Goal: Task Accomplishment & Management: Complete application form

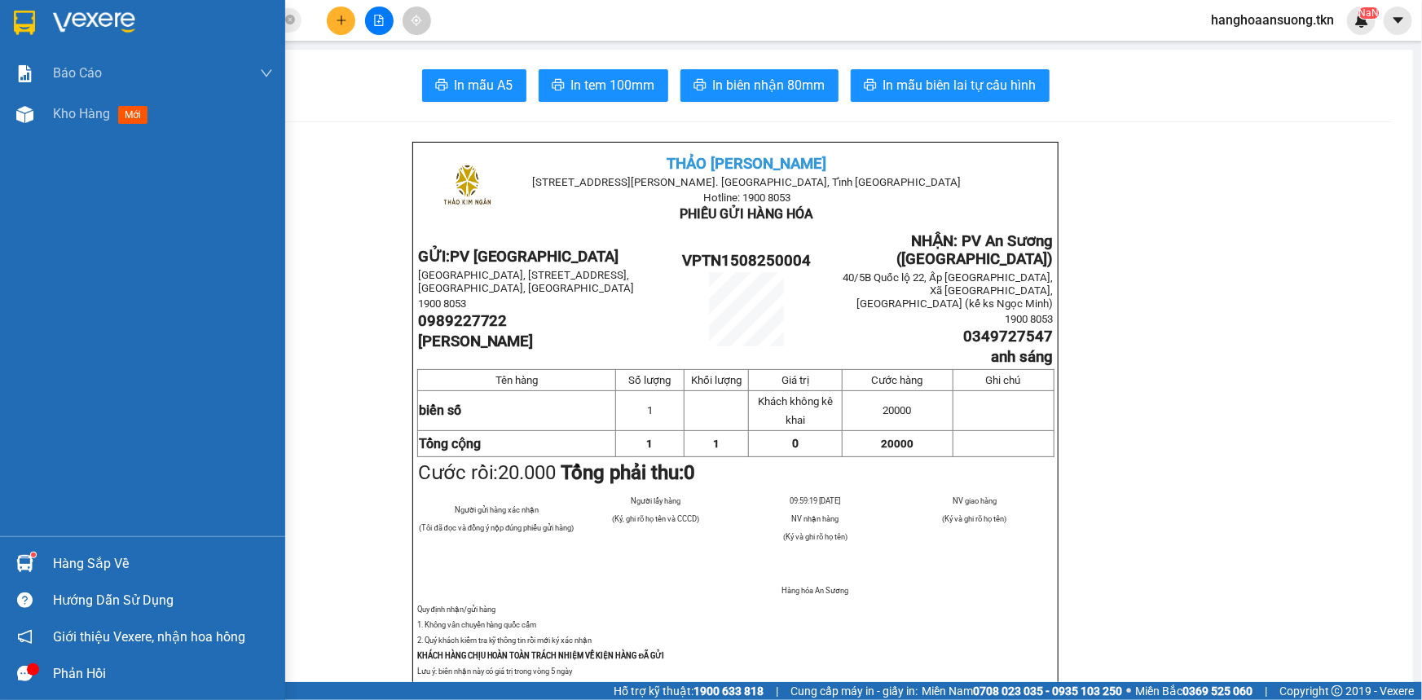
click at [32, 11] on img at bounding box center [24, 23] width 21 height 24
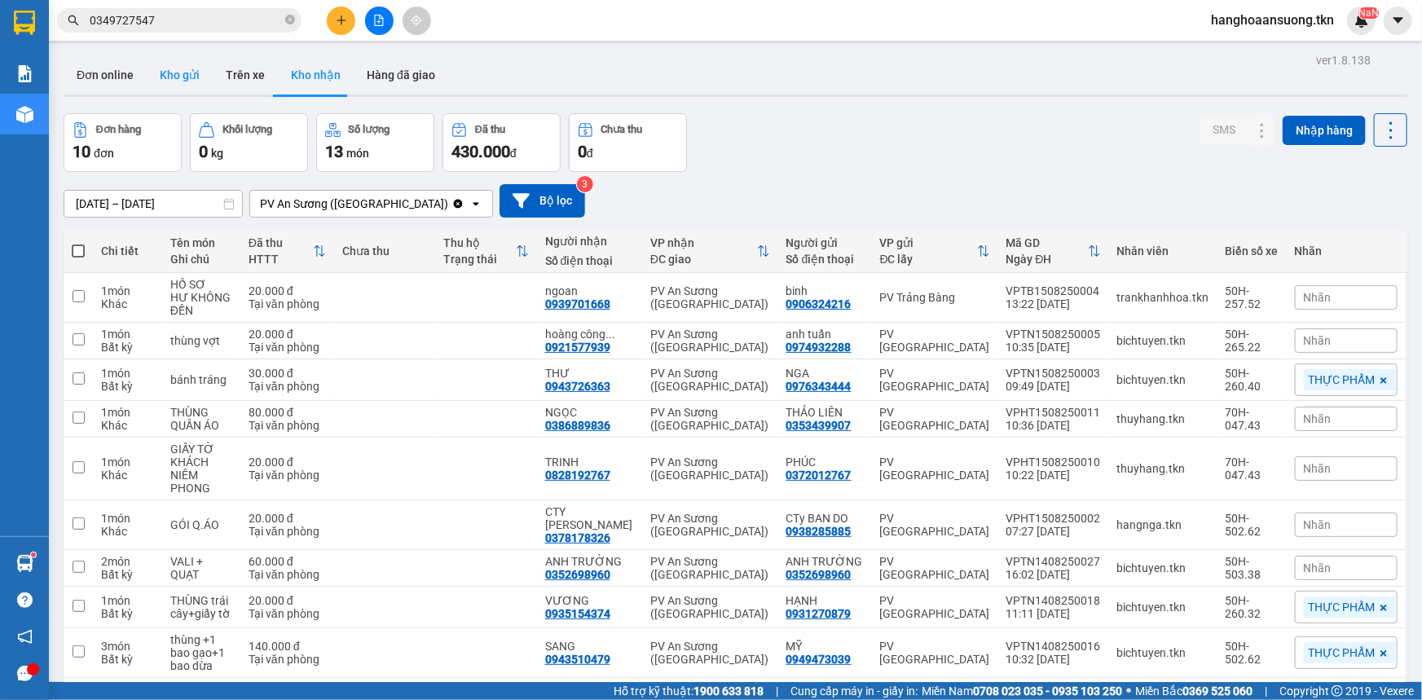
click at [176, 77] on button "Kho gửi" at bounding box center [180, 74] width 66 height 39
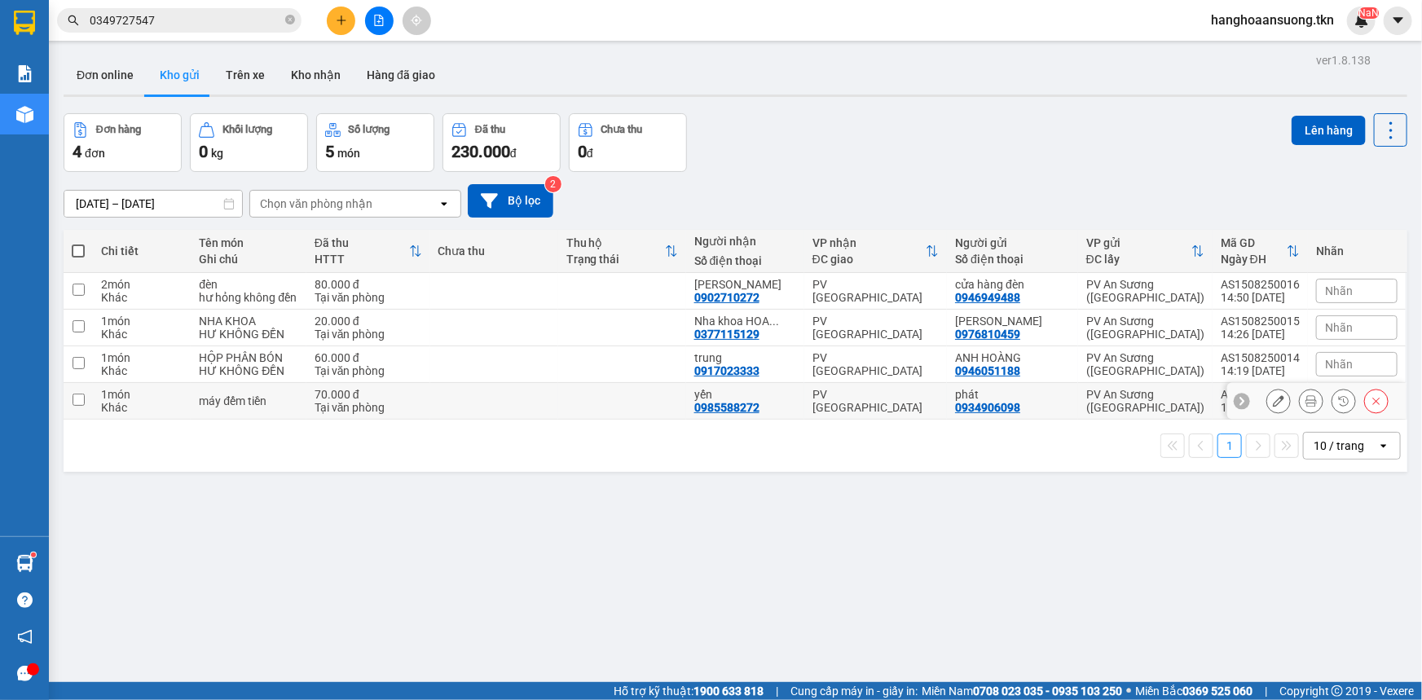
click at [163, 405] on div "Khác" at bounding box center [142, 407] width 82 height 13
checkbox input "true"
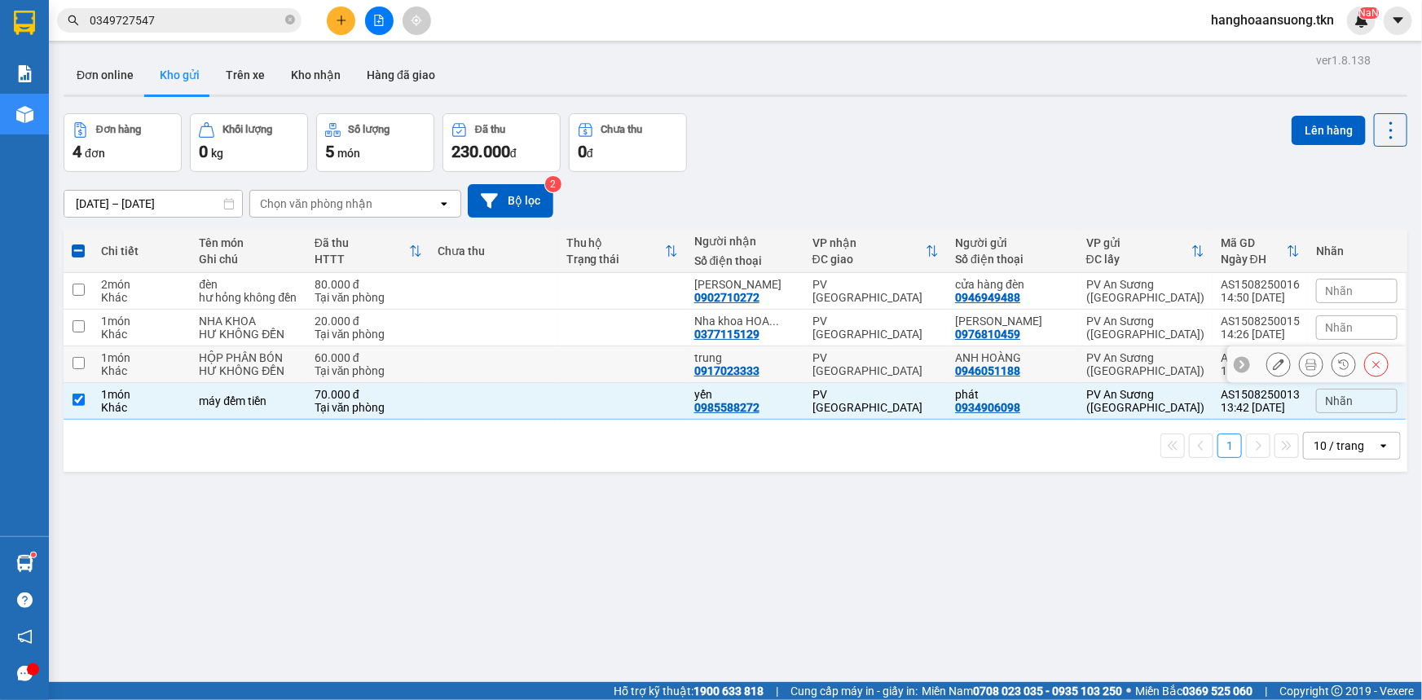
click at [156, 369] on div "Khác" at bounding box center [142, 370] width 82 height 13
checkbox input "true"
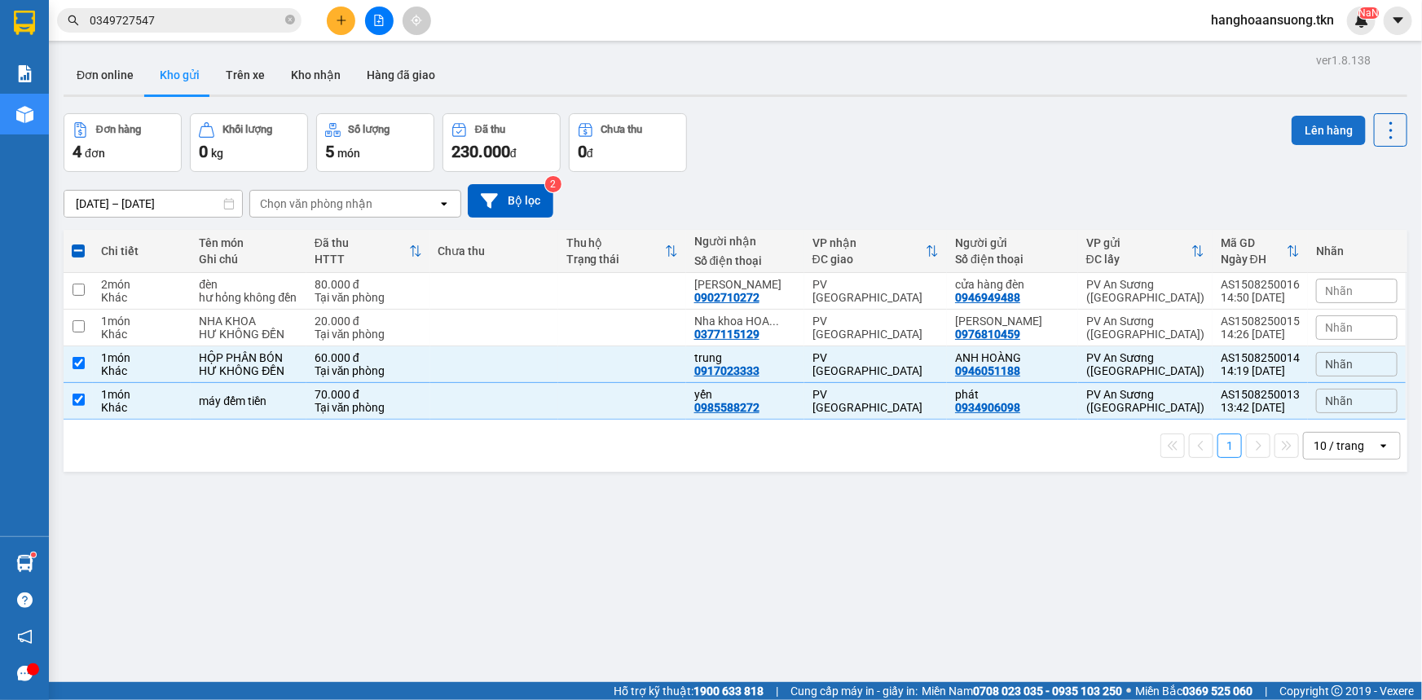
click at [1309, 123] on button "Lên hàng" at bounding box center [1329, 130] width 74 height 29
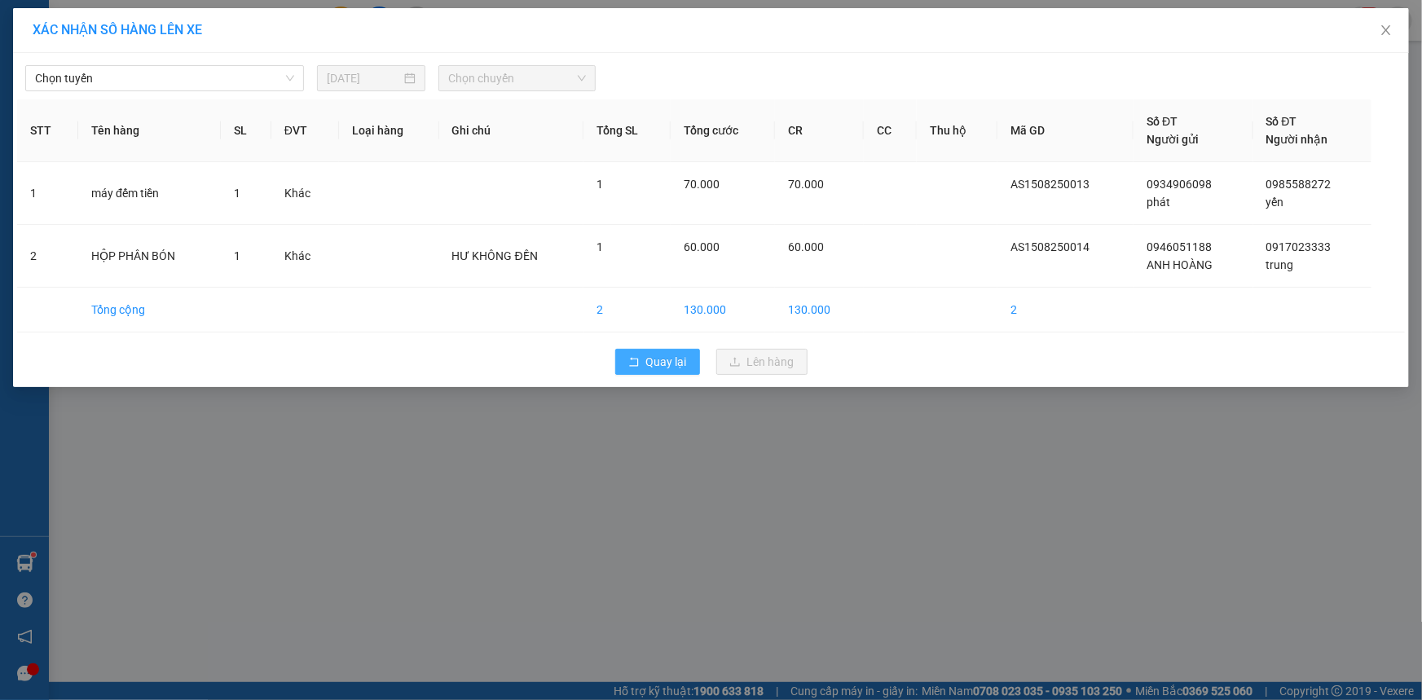
click at [628, 366] on button "Quay lại" at bounding box center [657, 362] width 85 height 26
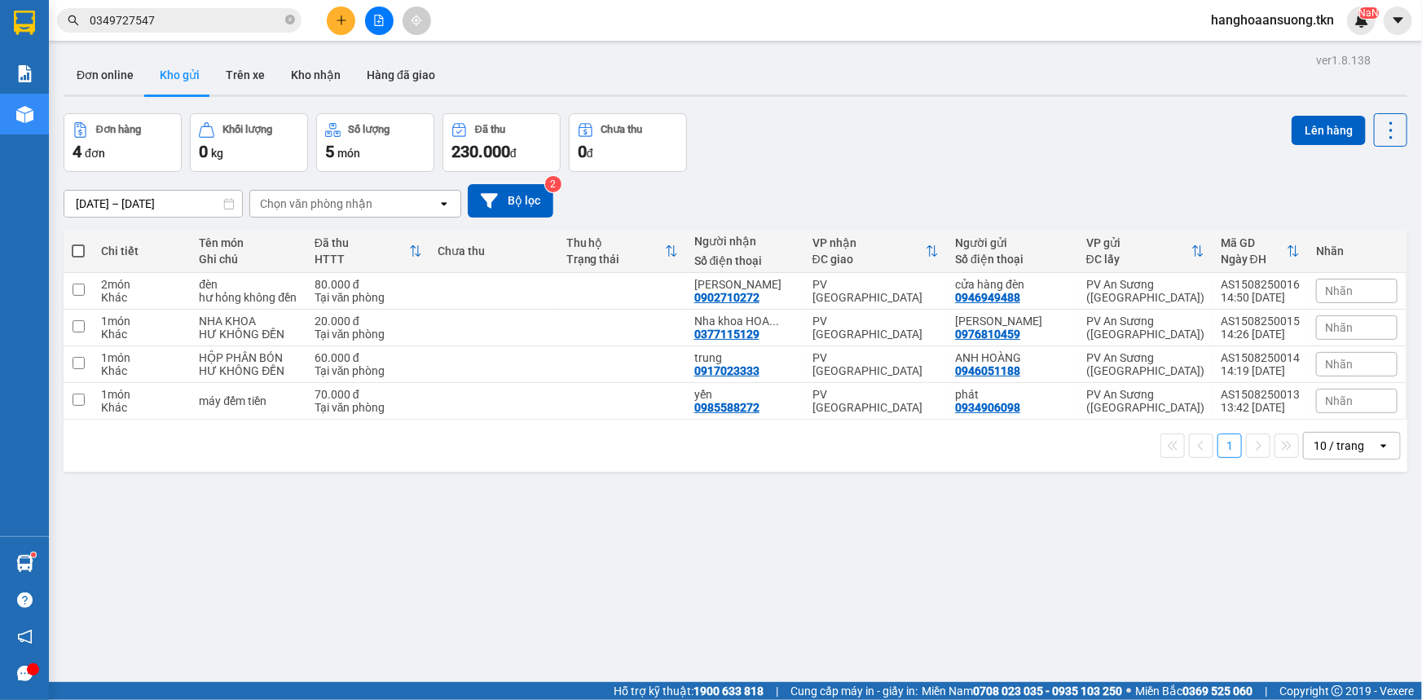
click at [183, 23] on input "0349727547" at bounding box center [186, 20] width 192 height 18
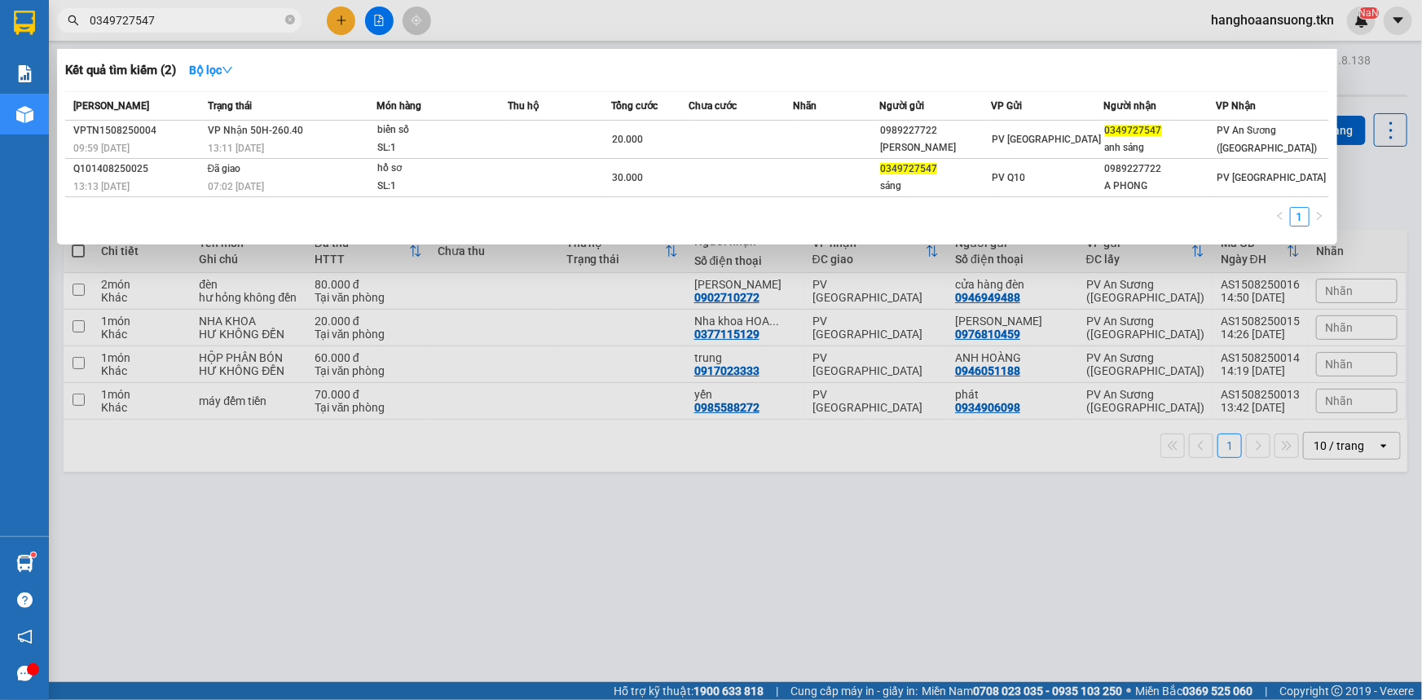
click at [183, 23] on input "0349727547" at bounding box center [186, 20] width 192 height 18
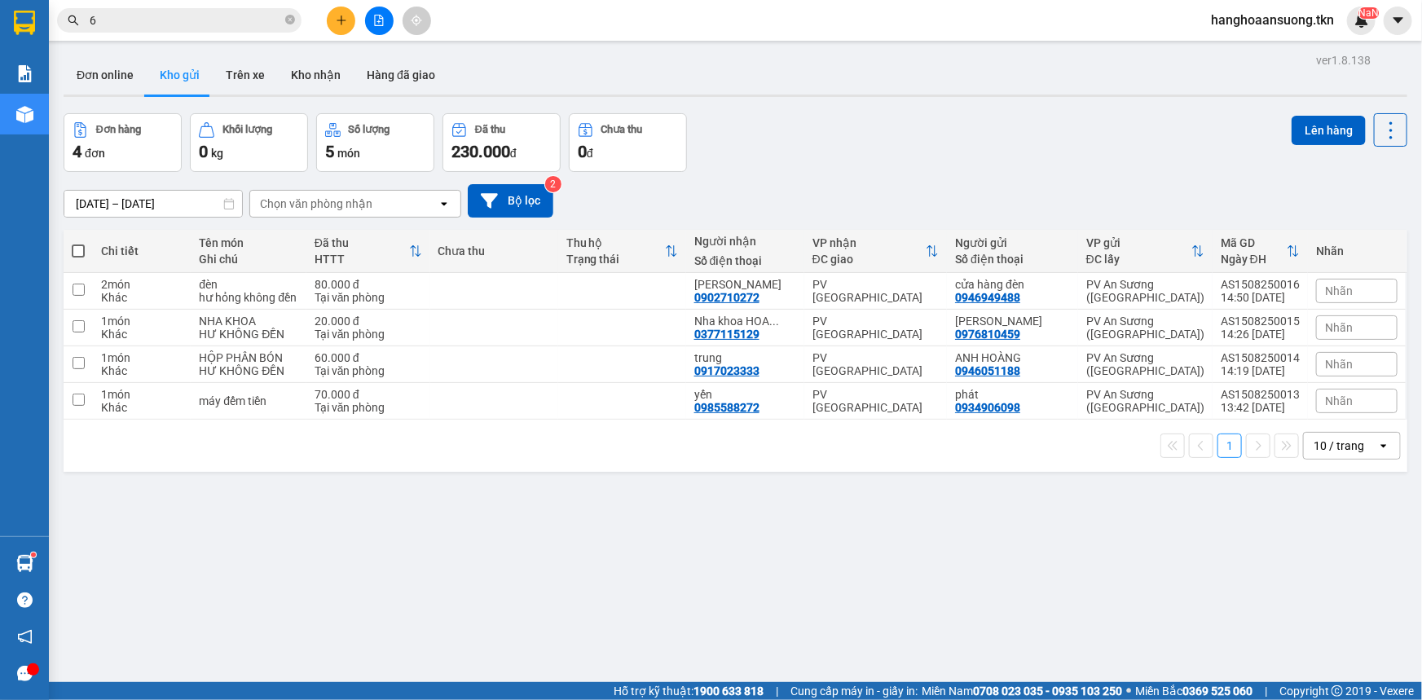
type input "6"
click at [345, 16] on icon "plus" at bounding box center [341, 20] width 11 height 11
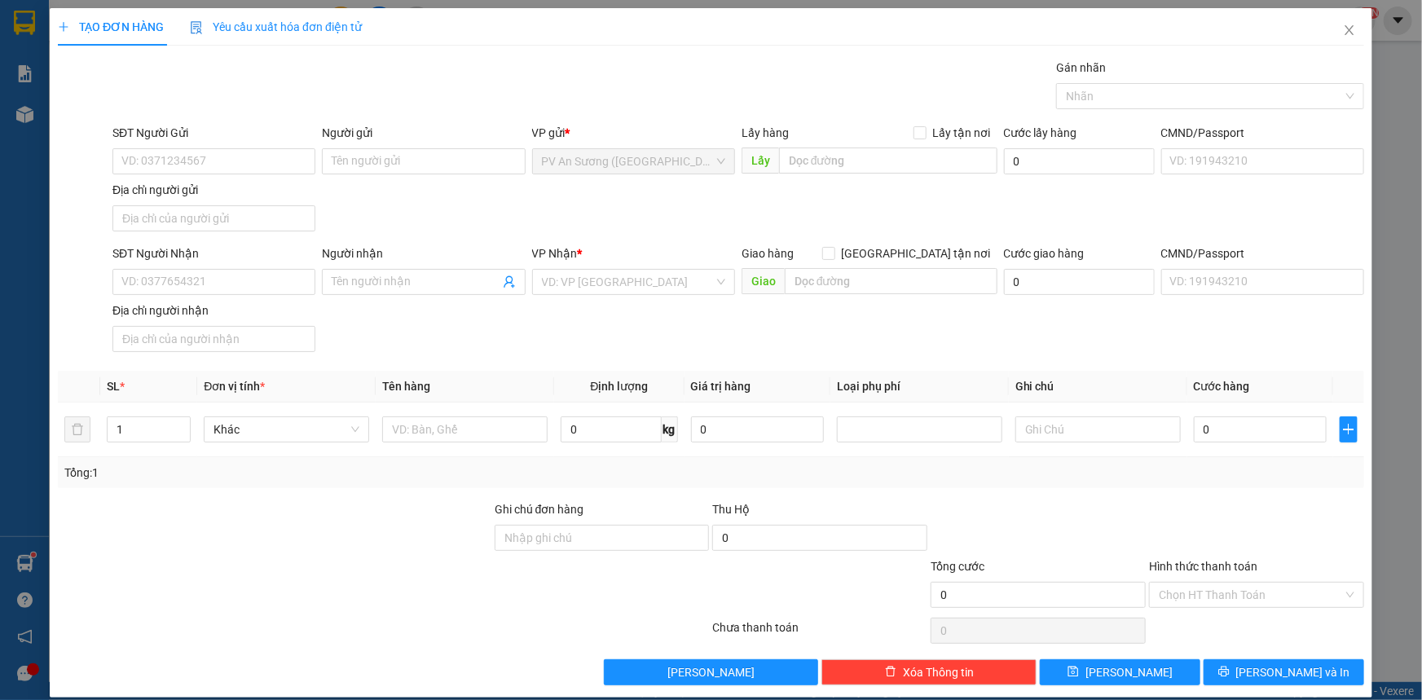
click at [192, 175] on div "SĐT Người Gửi VD: 0371234567" at bounding box center [213, 152] width 203 height 57
click at [150, 157] on input "SĐT Người Gửi" at bounding box center [213, 161] width 203 height 26
click at [188, 195] on div "0964226255 - toán" at bounding box center [212, 194] width 182 height 18
type input "0964226255"
type input "toán"
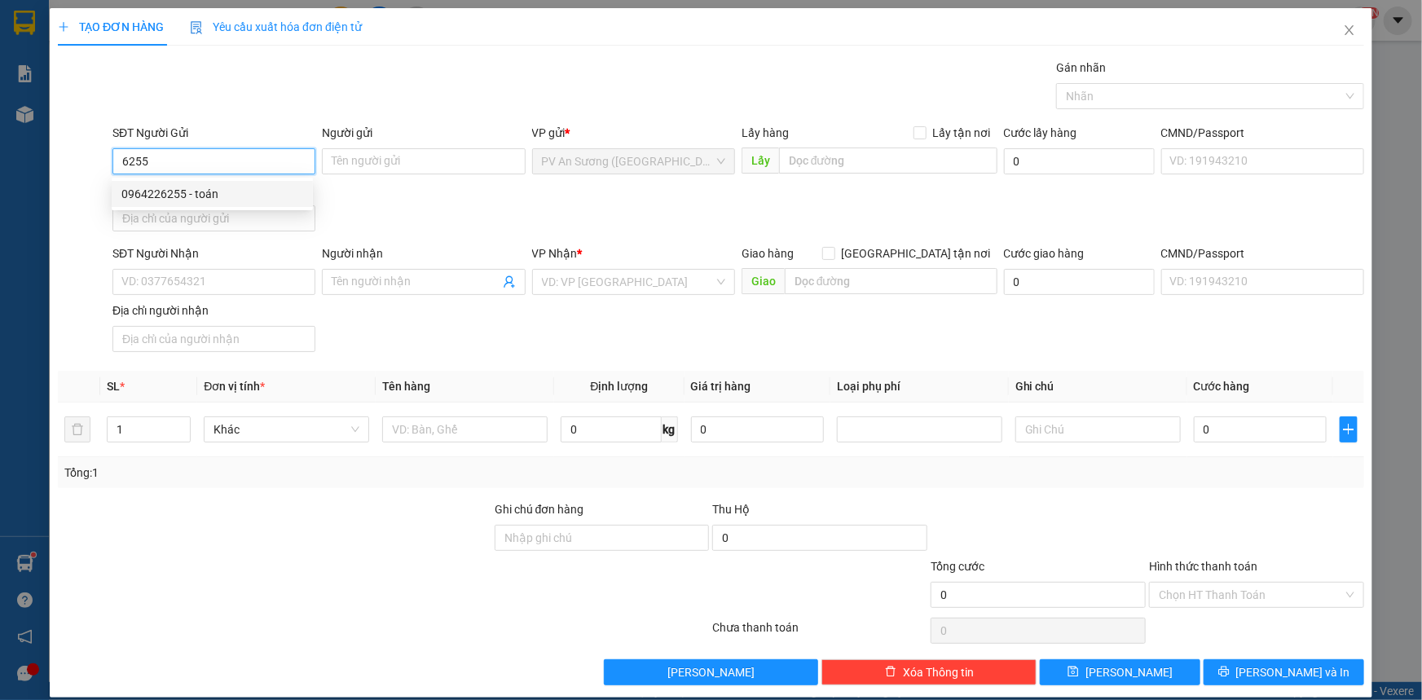
type input "0988873309"
type input "LỢI"
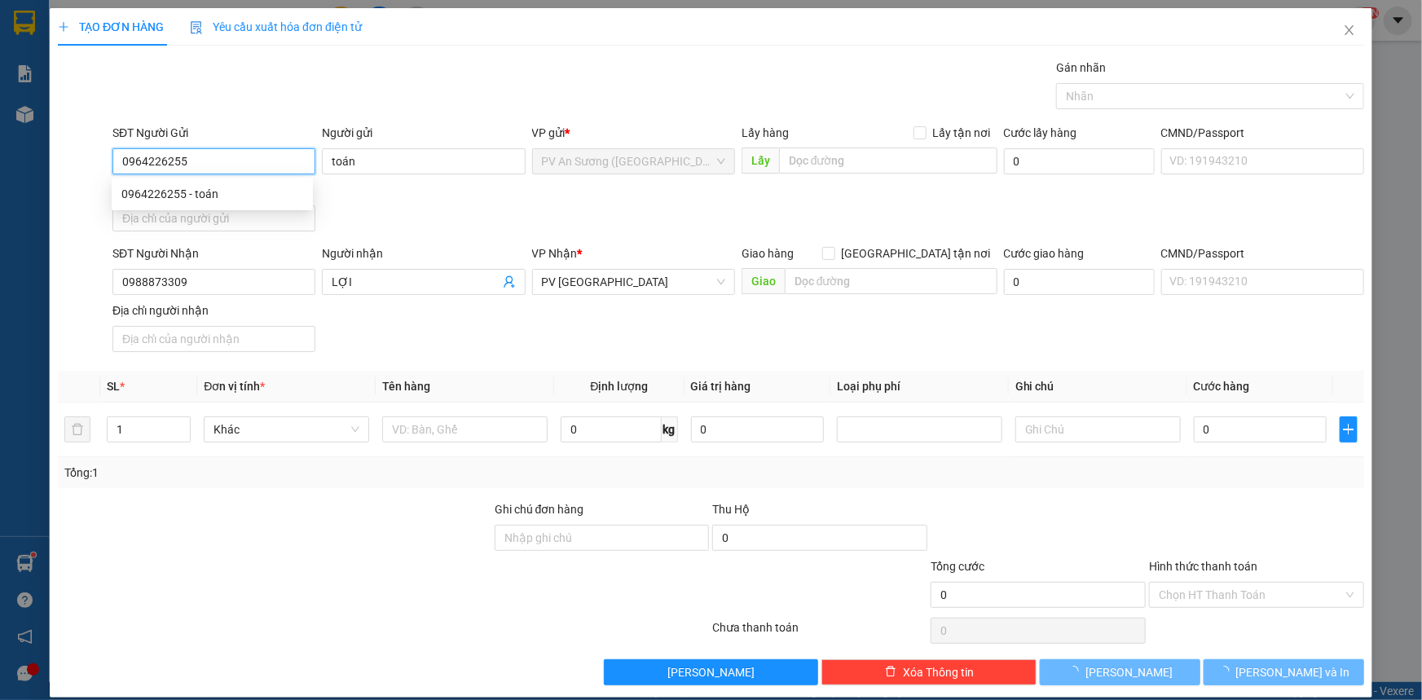
type input "350.000"
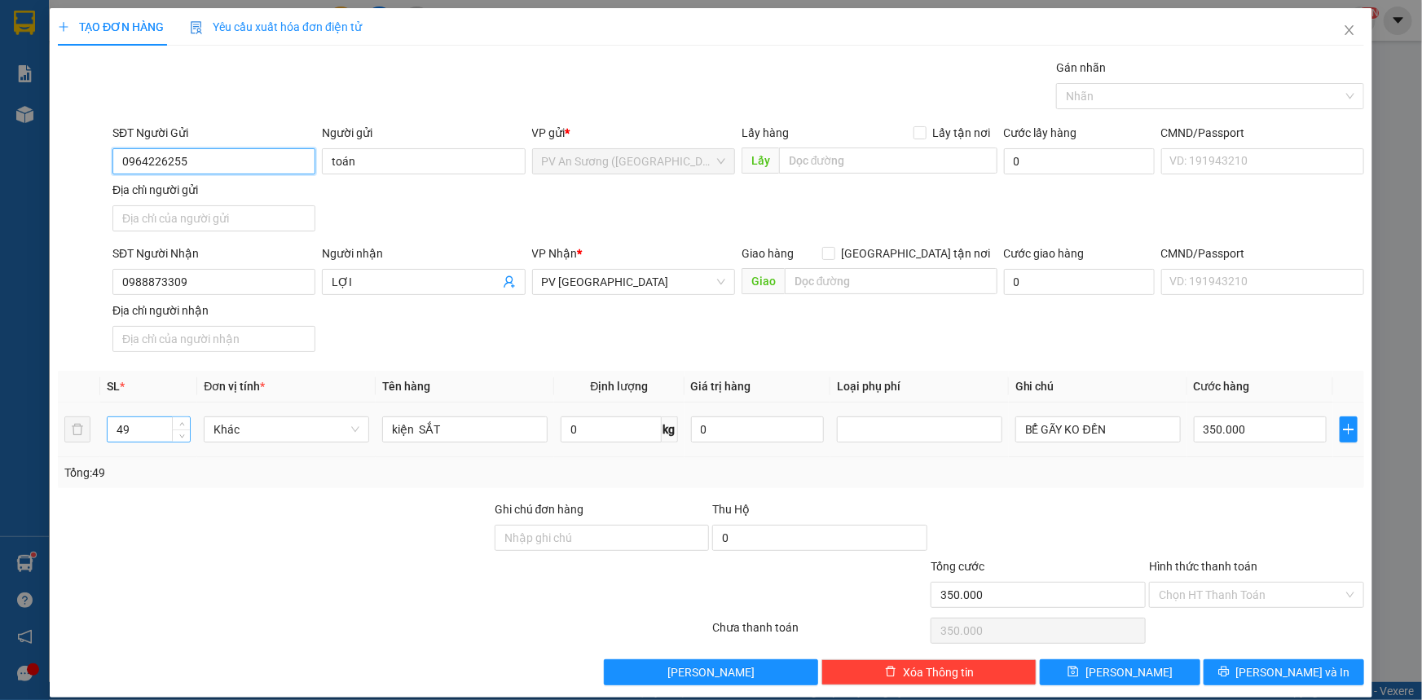
type input "0964226255"
click at [148, 419] on input "49" at bounding box center [149, 429] width 82 height 24
type input "45"
click at [1214, 431] on input "350.000" at bounding box center [1260, 430] width 133 height 26
type input "0"
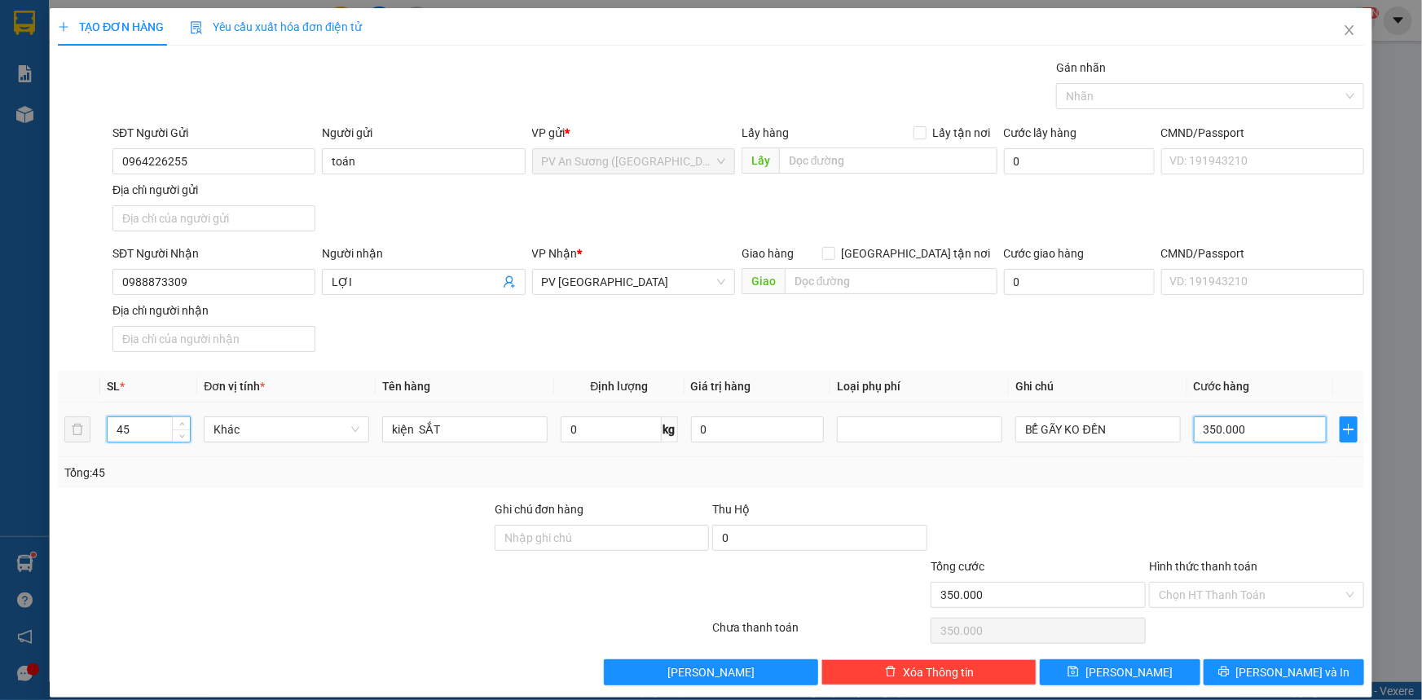
type input "0"
click at [1214, 431] on input "0" at bounding box center [1260, 430] width 133 height 26
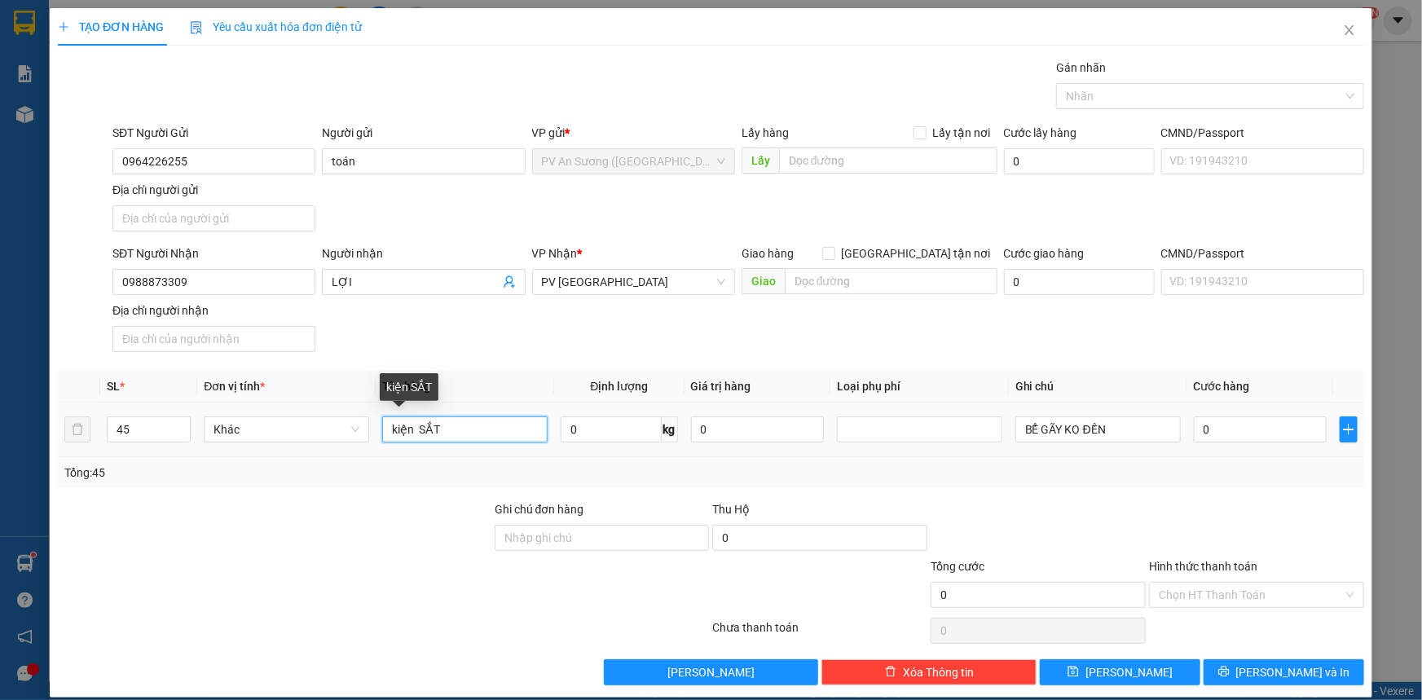
click at [408, 428] on input "kiện SẮT" at bounding box center [464, 430] width 165 height 26
type input "KIỆN SẮT"
click at [1233, 436] on input "0" at bounding box center [1260, 430] width 133 height 26
type input "7"
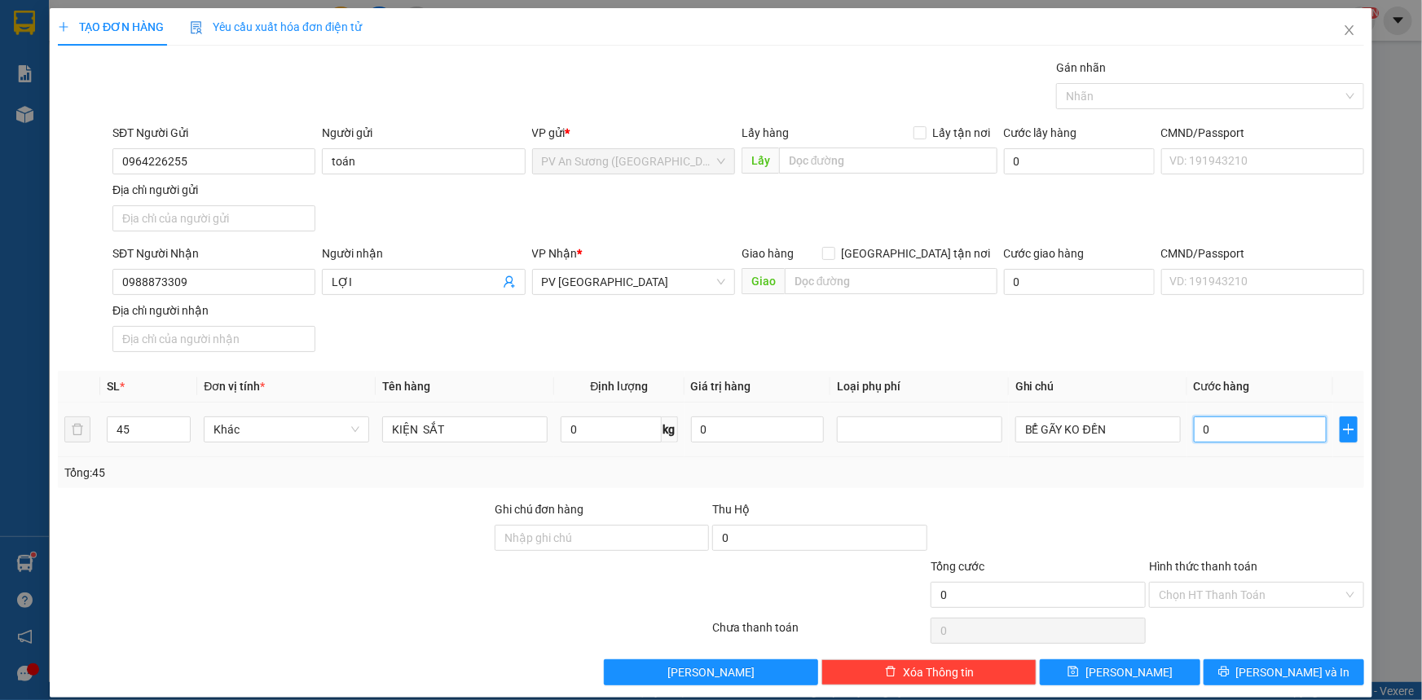
type input "7"
type input "70"
type input "700"
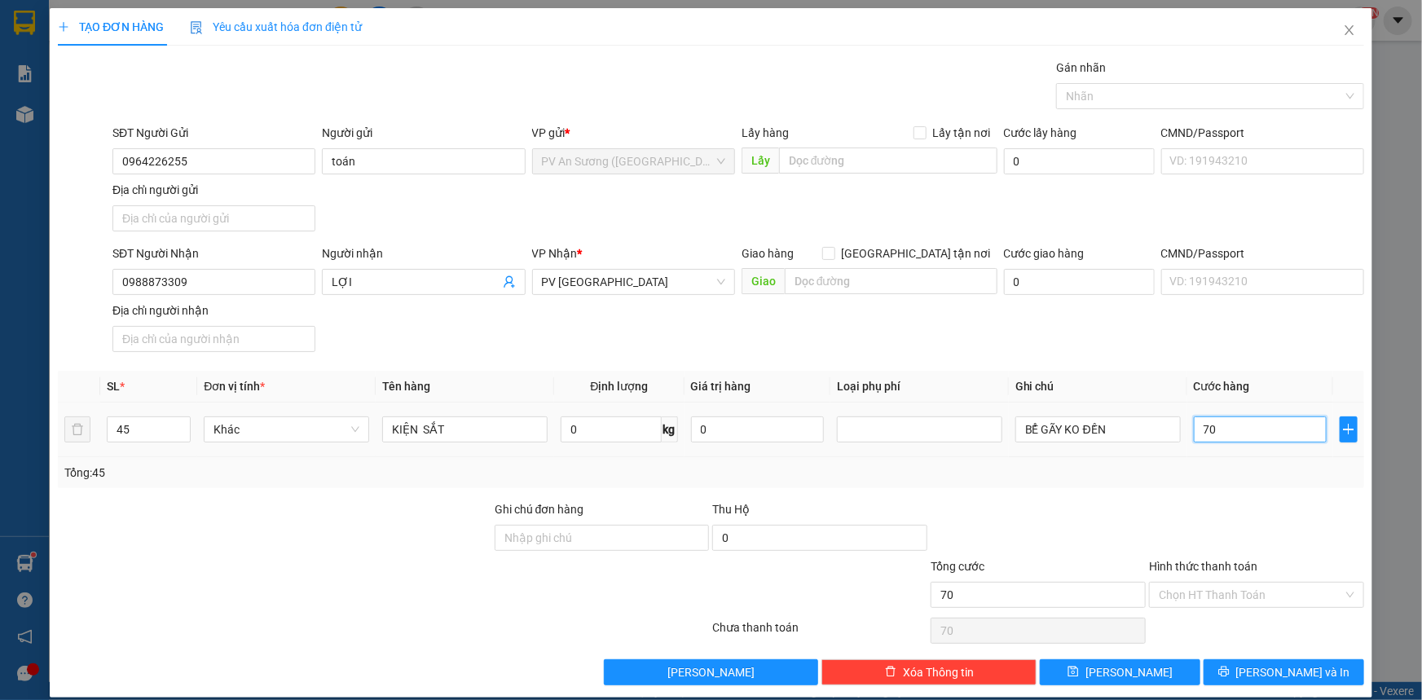
type input "700"
type input "700.000"
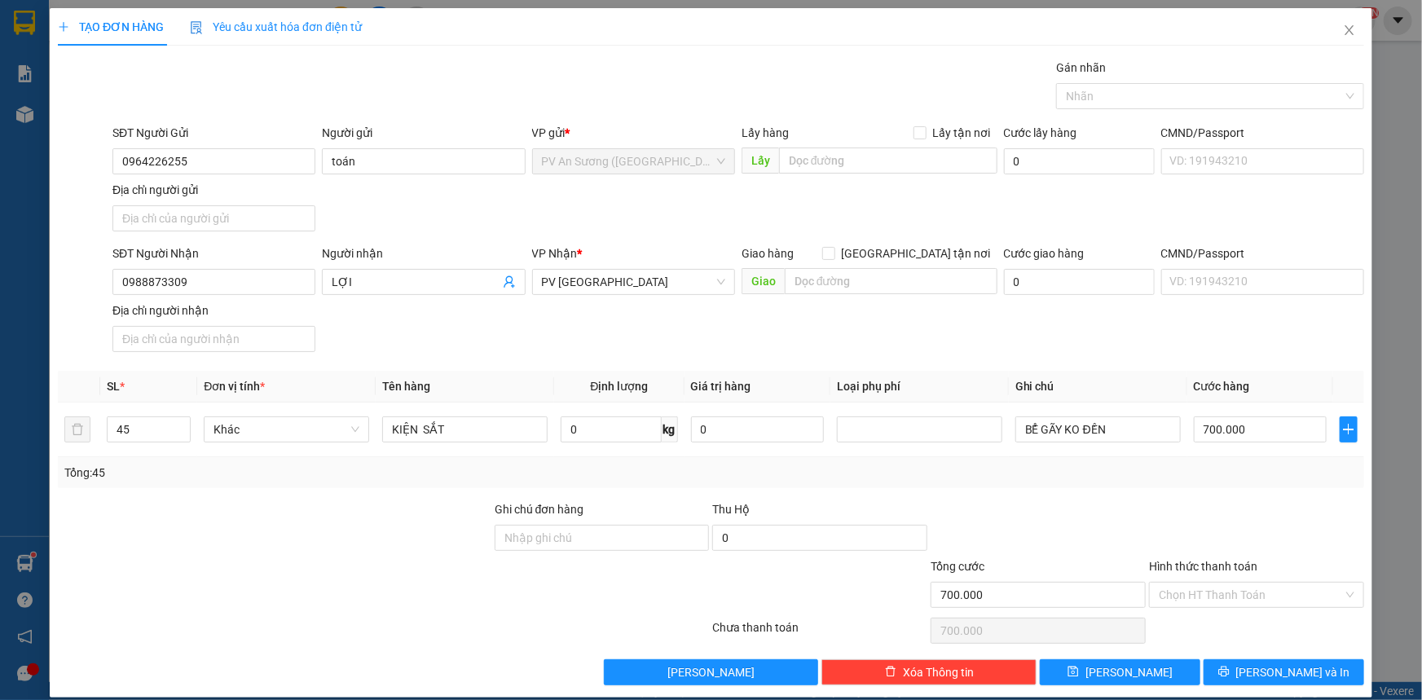
click at [1218, 490] on div "Transit Pickup Surcharge Ids Transit Deliver Surcharge Ids Transit Deliver Surc…" at bounding box center [711, 372] width 1307 height 627
click at [1182, 593] on input "Hình thức thanh toán" at bounding box center [1251, 595] width 184 height 24
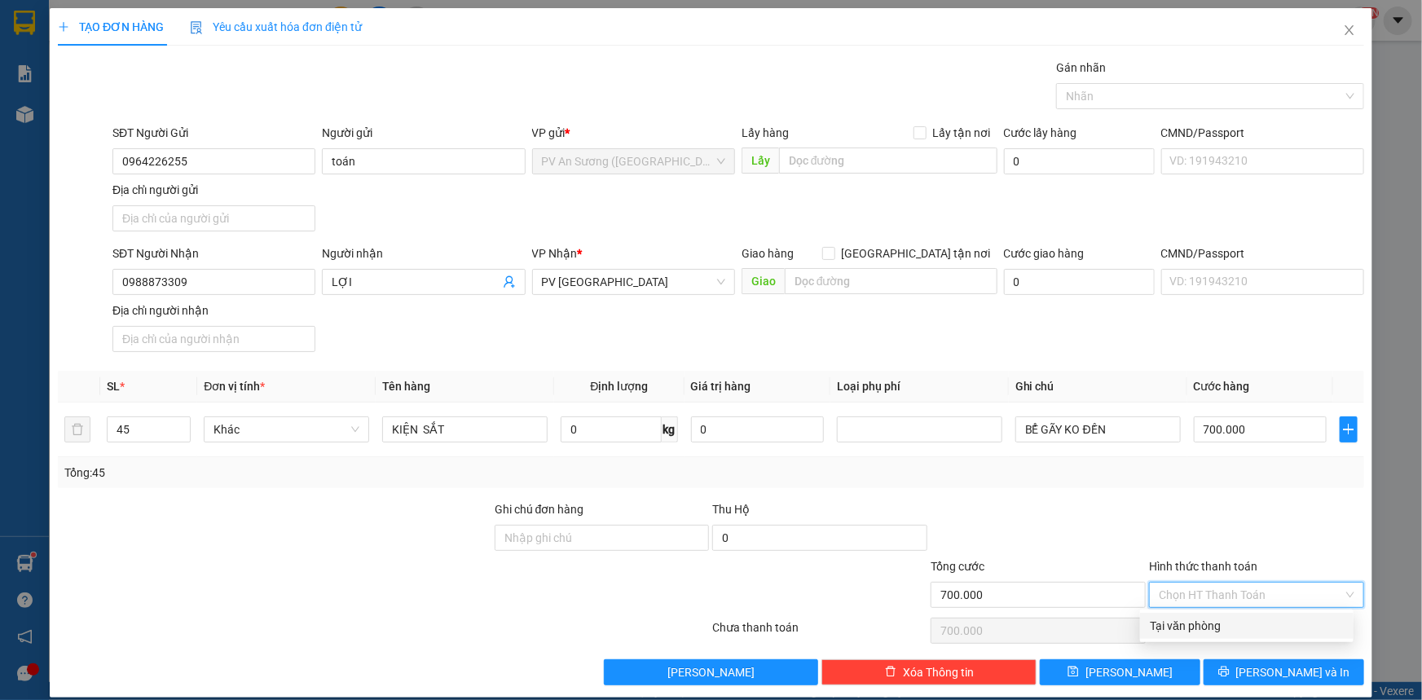
click at [1184, 633] on div "Tại văn phòng" at bounding box center [1247, 626] width 194 height 18
type input "0"
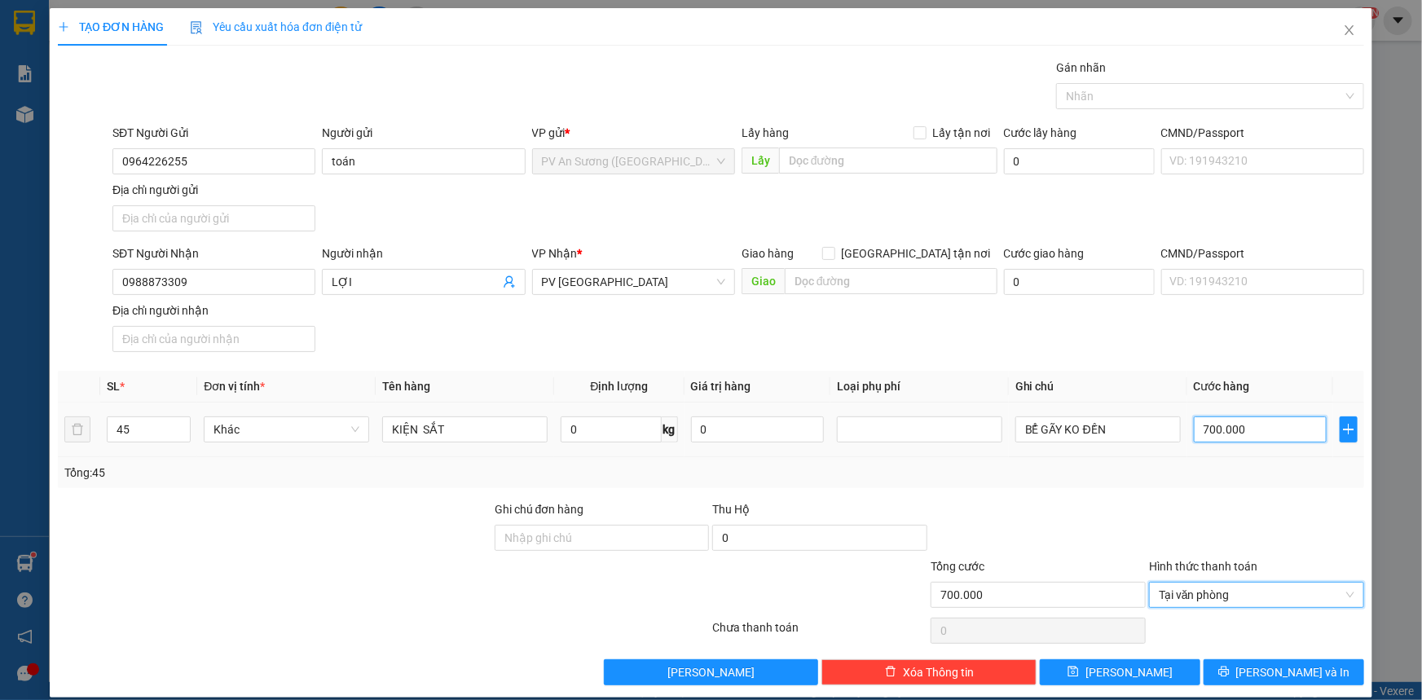
click at [1239, 431] on input "700.000" at bounding box center [1260, 430] width 133 height 26
type input "6"
type input "60"
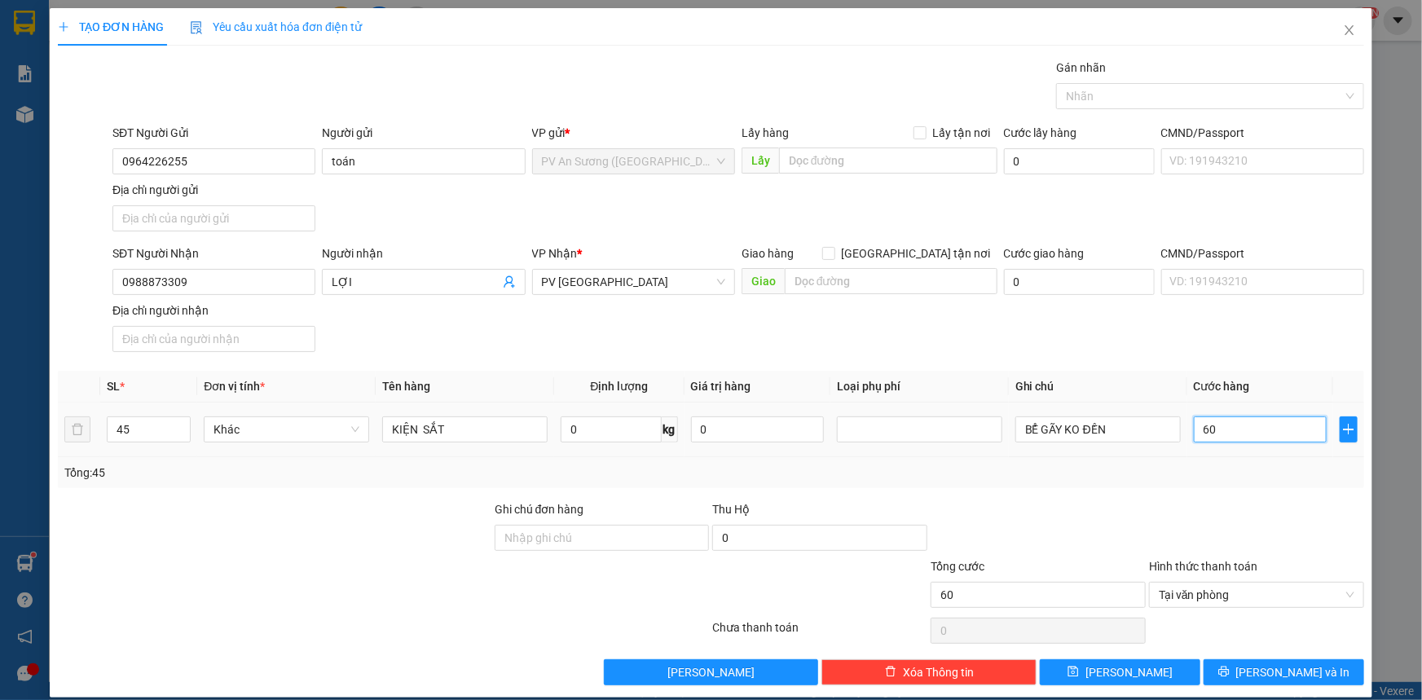
type input "600"
type input "600.000"
click at [1224, 485] on div "Tổng: 45" at bounding box center [711, 472] width 1307 height 31
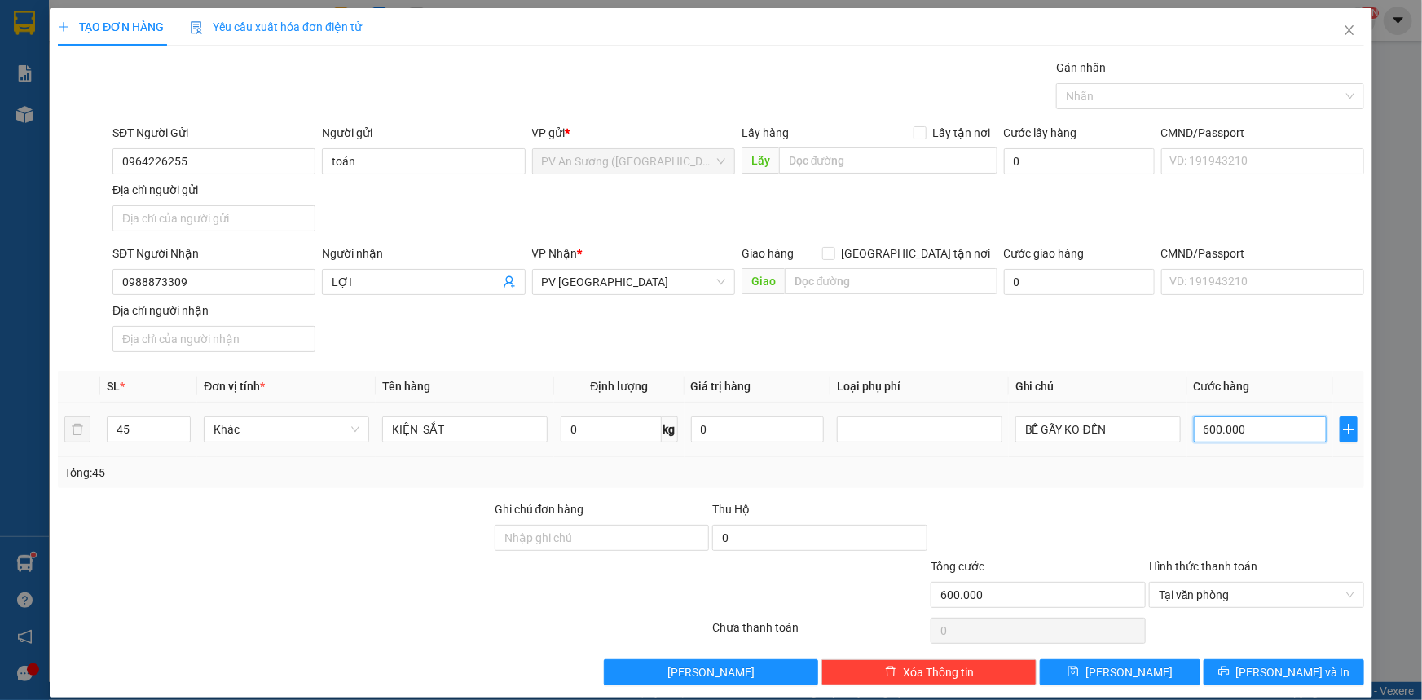
click at [1244, 429] on input "600.000" at bounding box center [1260, 430] width 133 height 26
type input "7"
type input "70"
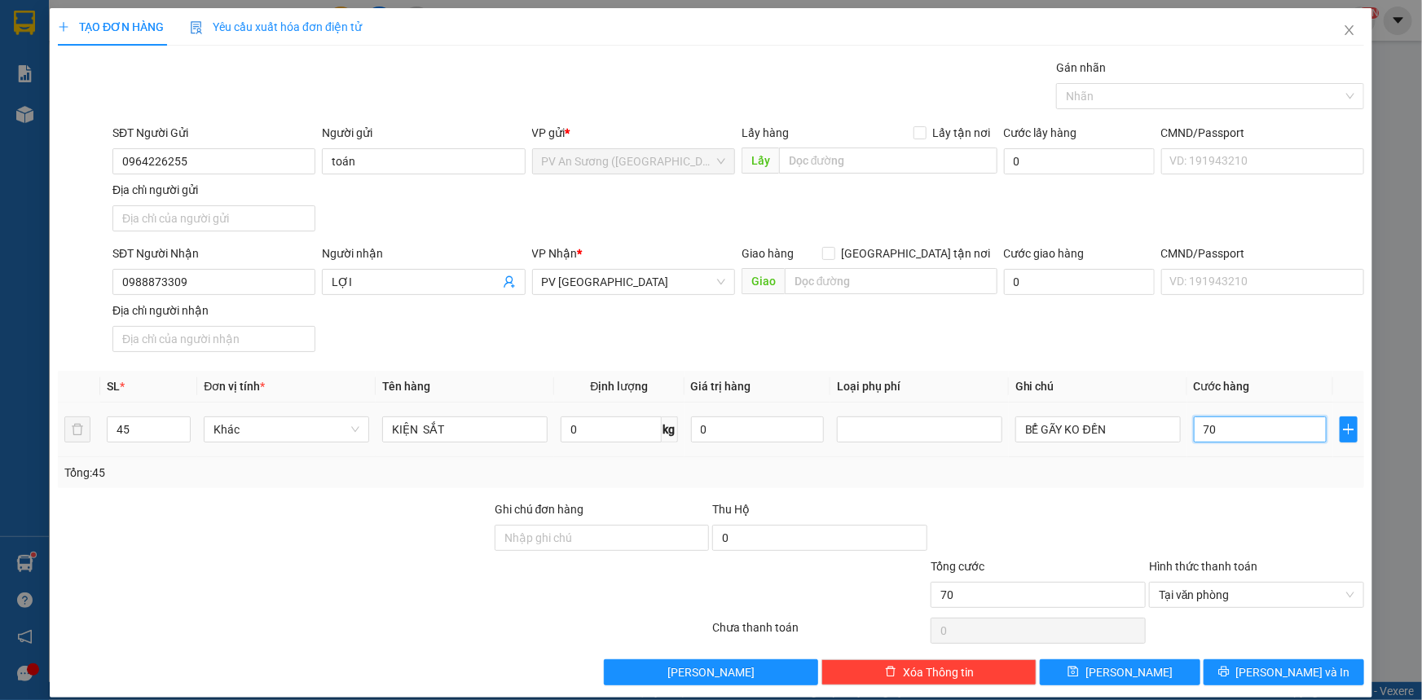
type input "700"
type input "700.000"
click at [1156, 540] on div at bounding box center [1257, 529] width 218 height 57
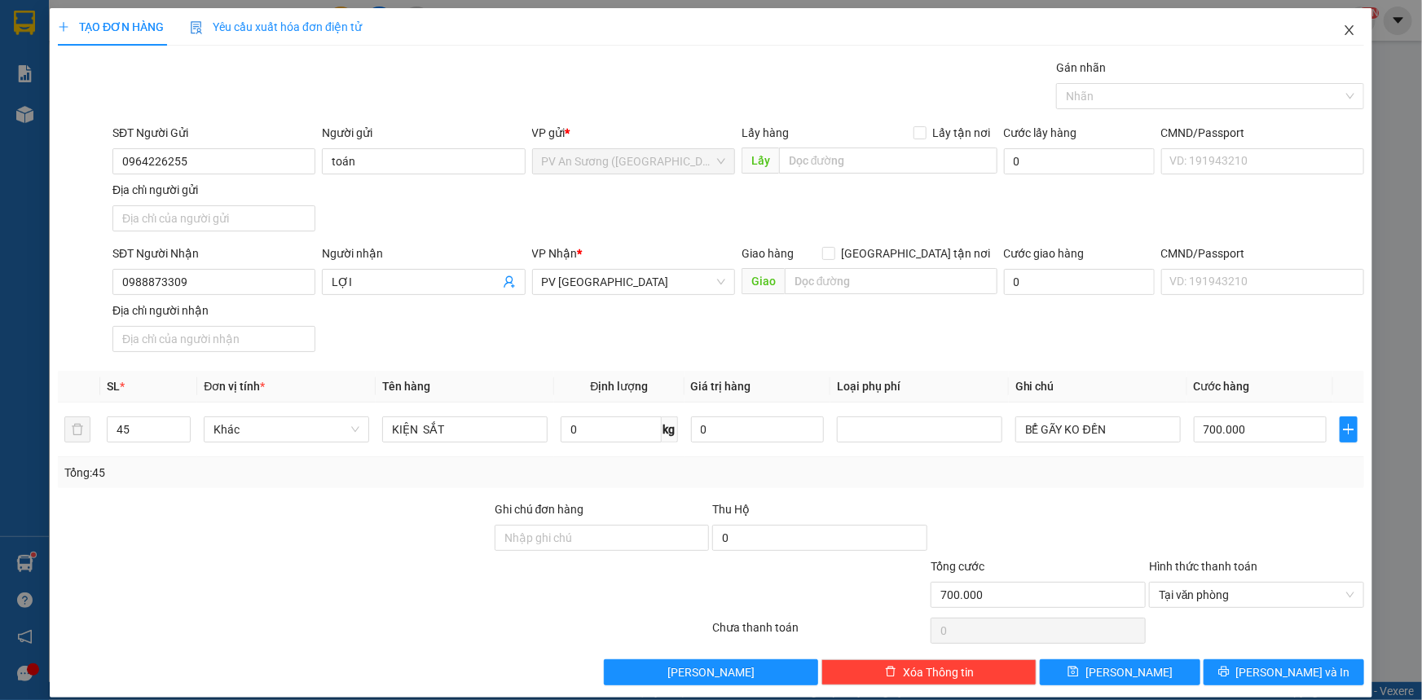
click at [1343, 34] on icon "close" at bounding box center [1349, 30] width 13 height 13
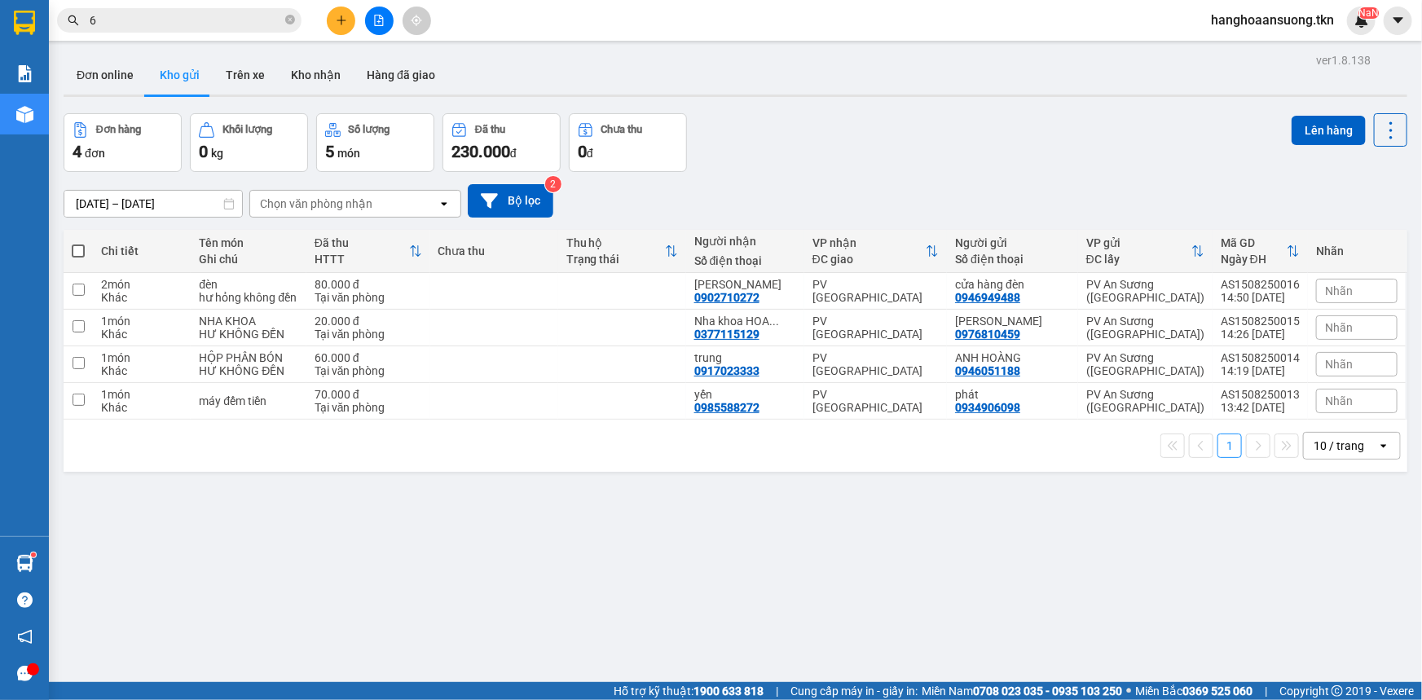
click at [337, 20] on icon "plus" at bounding box center [341, 20] width 9 height 1
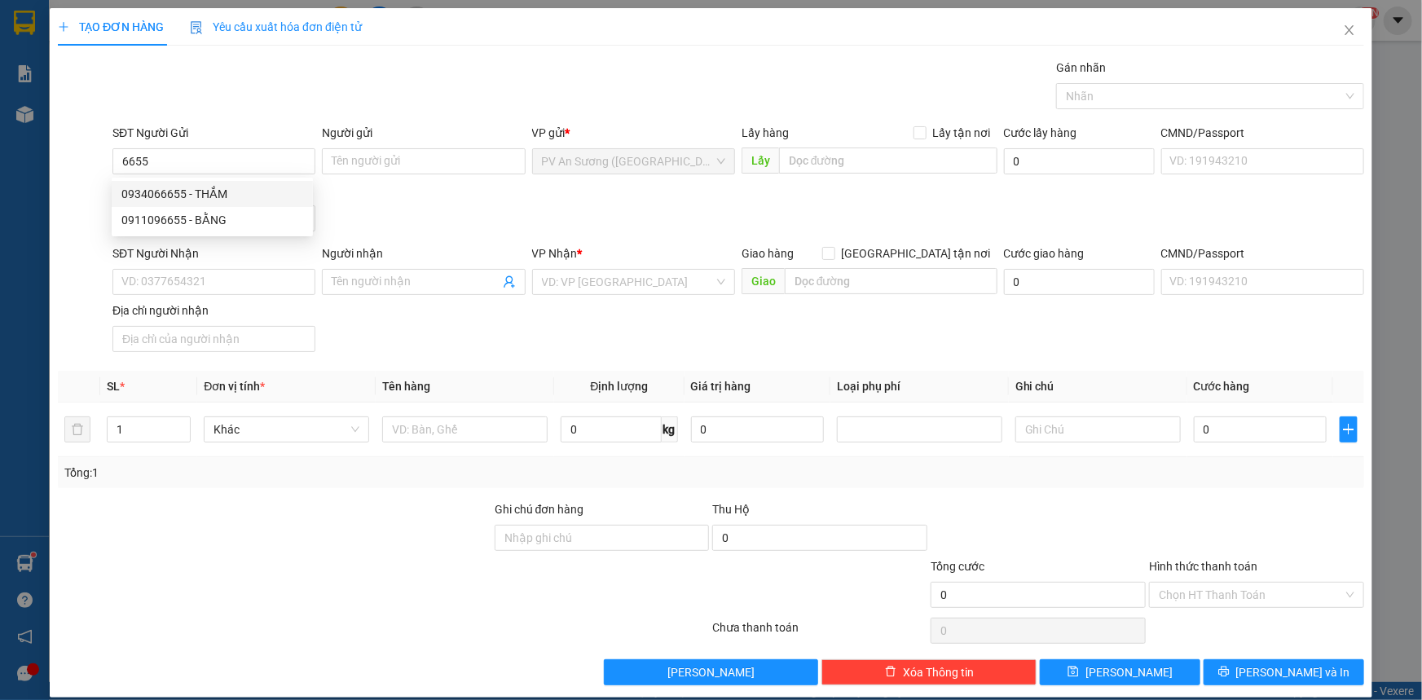
click at [245, 109] on div "Gói vận chuyển * Tiêu chuẩn Gán nhãn Nhãn" at bounding box center [738, 87] width 1259 height 57
click at [192, 148] on input "6655" at bounding box center [213, 161] width 203 height 26
type input "6"
click at [219, 201] on div "0964226255 - toán" at bounding box center [212, 194] width 182 height 18
type input "0964226255"
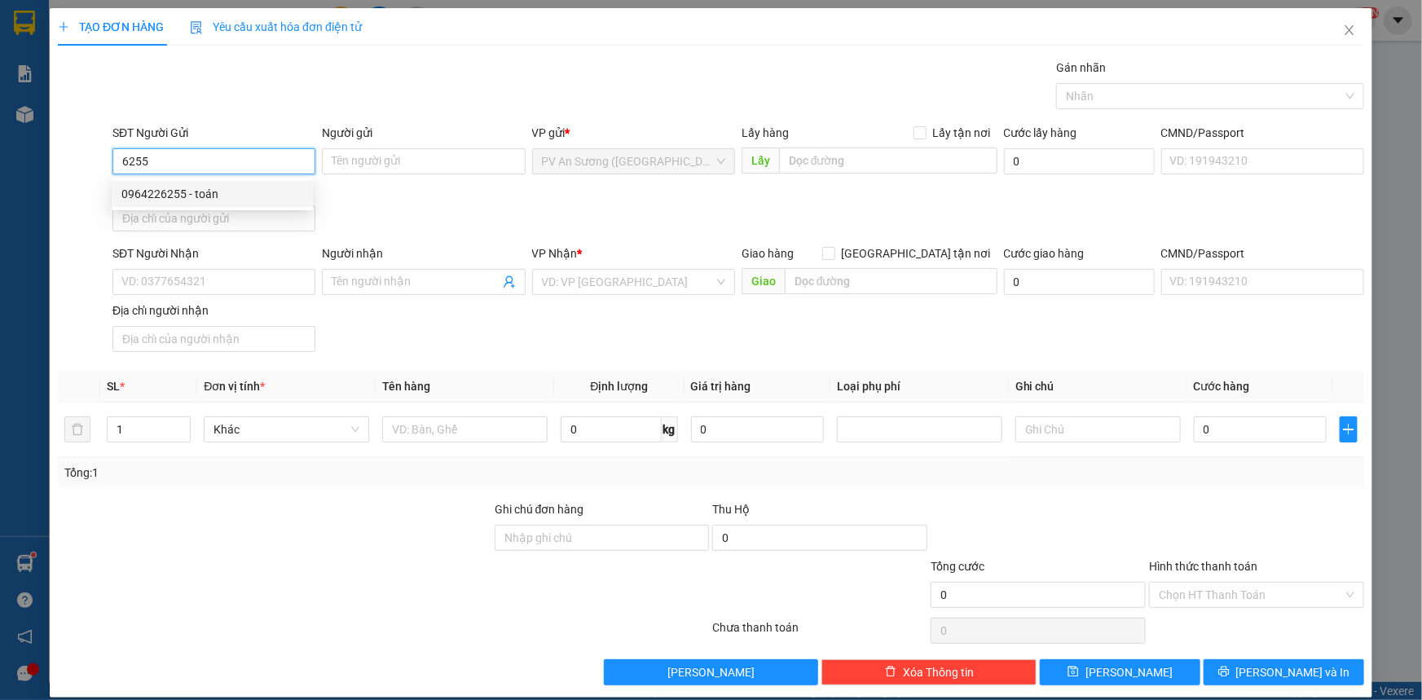
type input "toán"
type input "0988873309"
type input "LỢI"
type input "350.000"
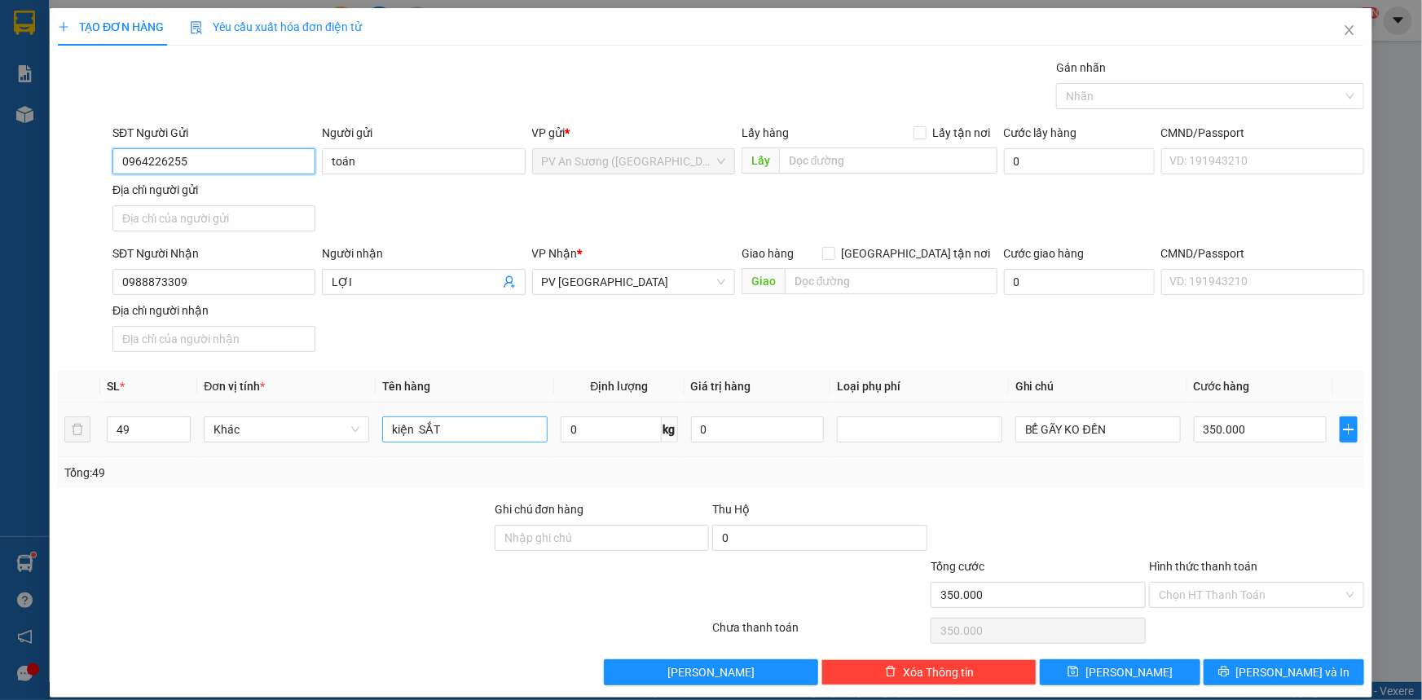
type input "0964226255"
click at [404, 426] on input "kiện SẮT" at bounding box center [464, 430] width 165 height 26
click at [405, 426] on input "kiện SẮT" at bounding box center [464, 430] width 165 height 26
type input "KIỆN SẮT"
click at [146, 427] on input "49" at bounding box center [149, 429] width 82 height 24
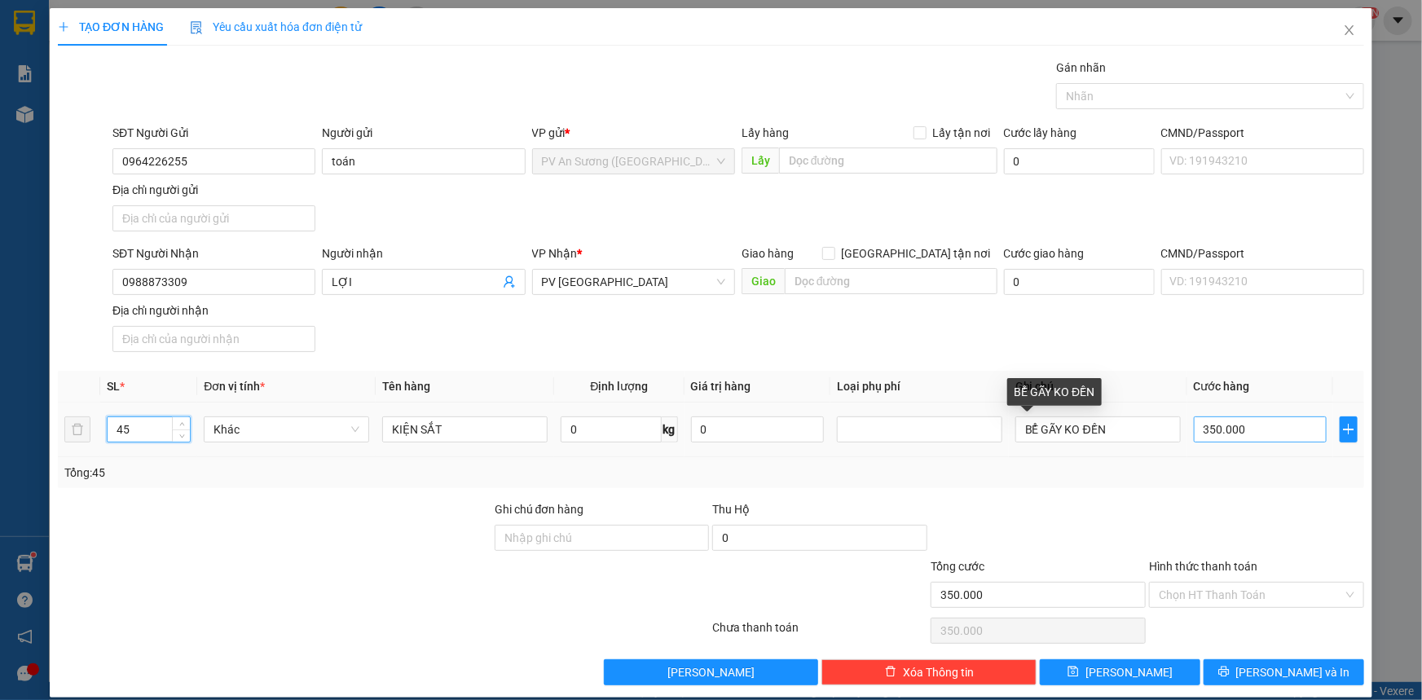
type input "45"
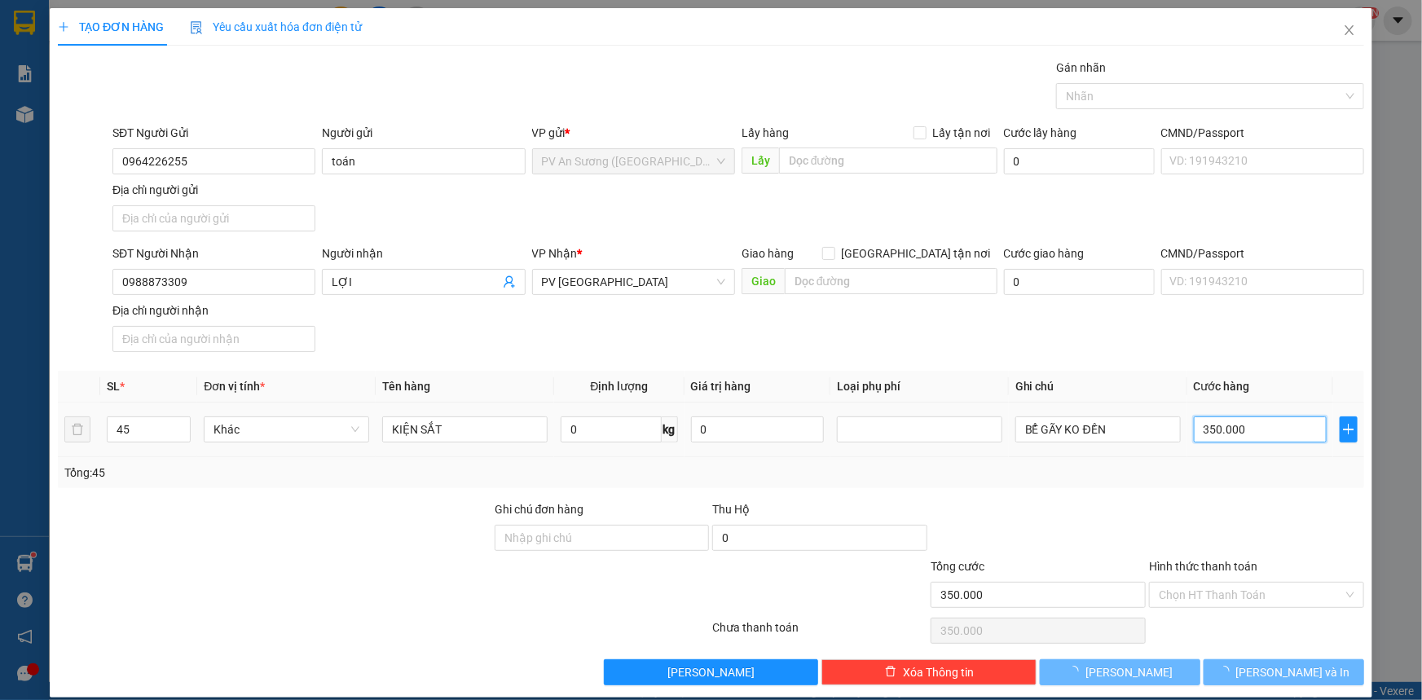
click at [1210, 430] on input "350.000" at bounding box center [1260, 430] width 133 height 26
type input "0"
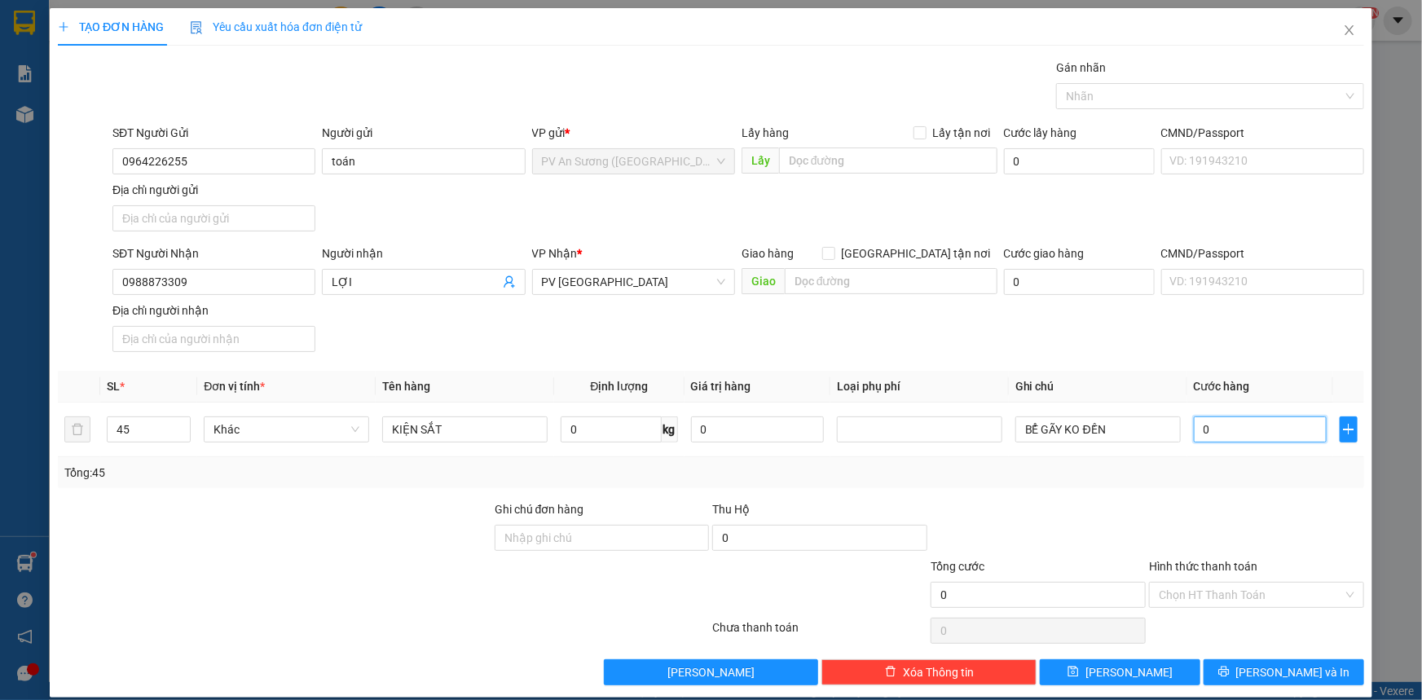
type input "7"
type input "07"
type input "70"
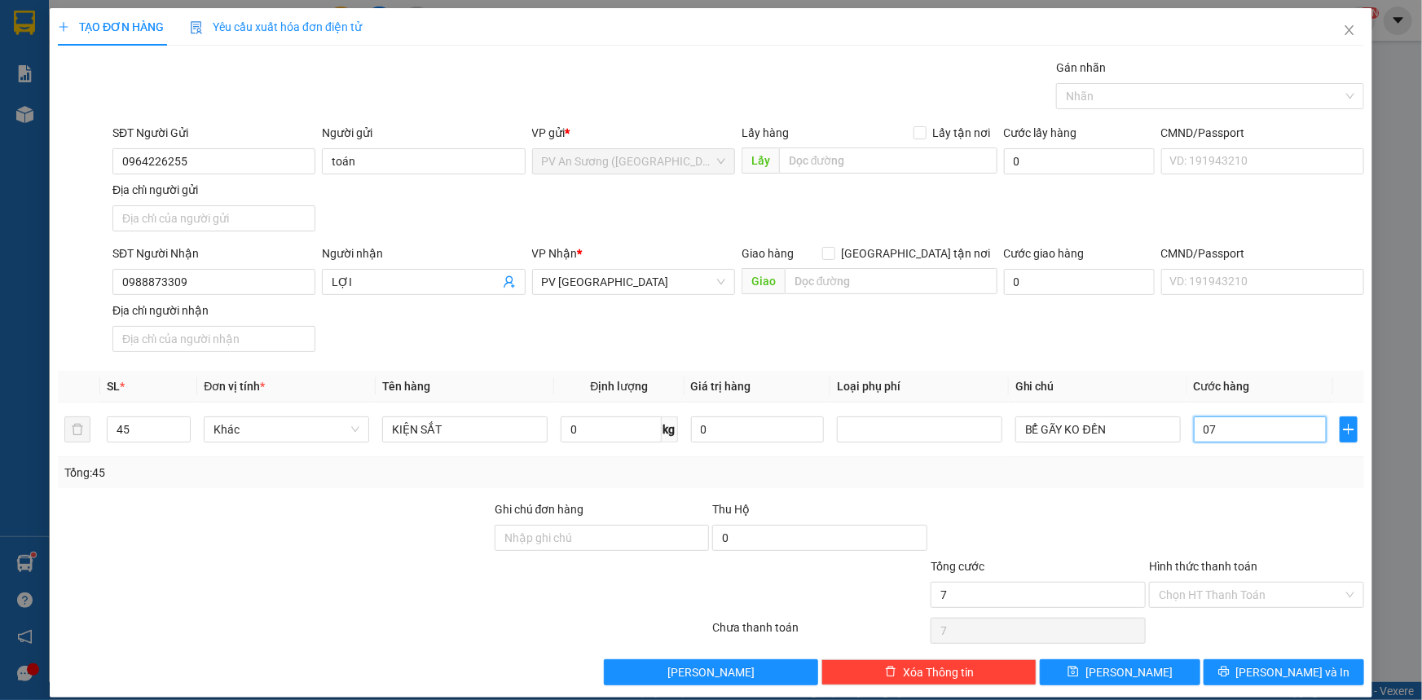
type input "070"
type input "700"
type input "0.700"
type input "700.000"
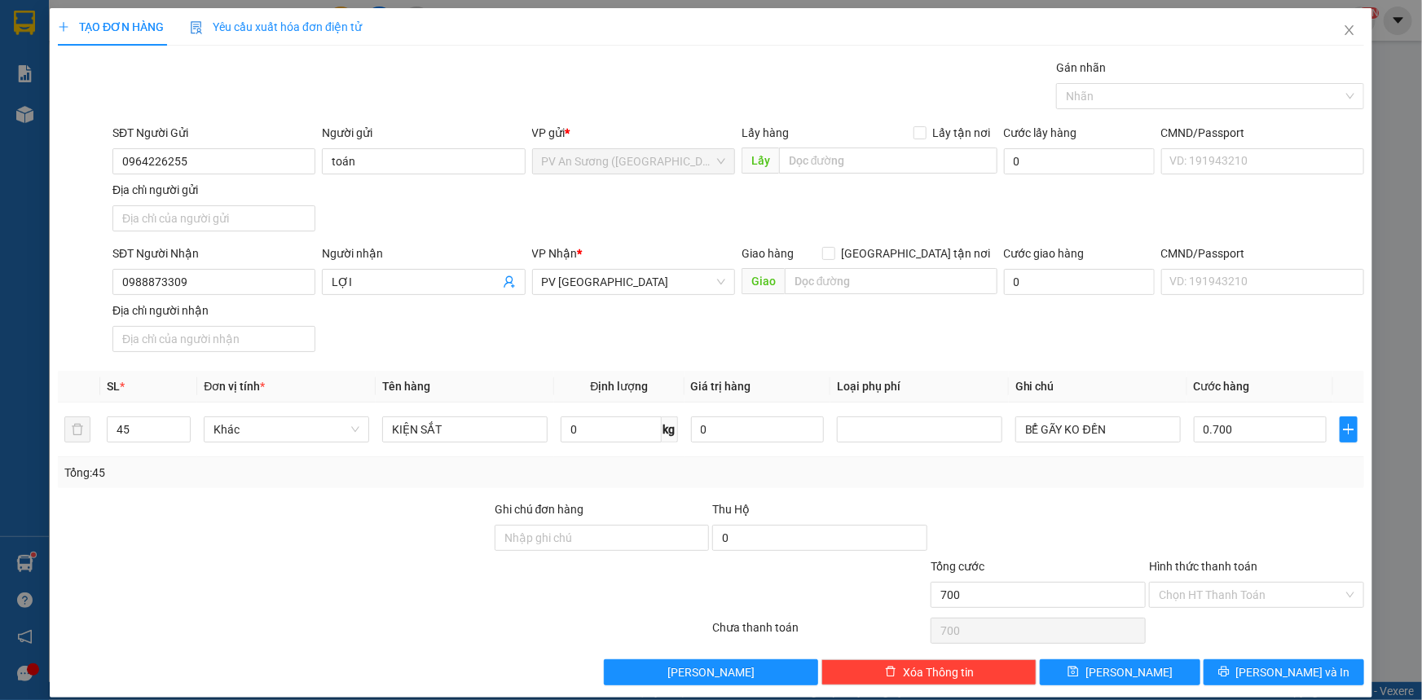
type input "700.000"
click at [1009, 563] on div "Tổng cước" at bounding box center [1038, 570] width 215 height 24
click at [1180, 599] on input "Hình thức thanh toán" at bounding box center [1251, 595] width 184 height 24
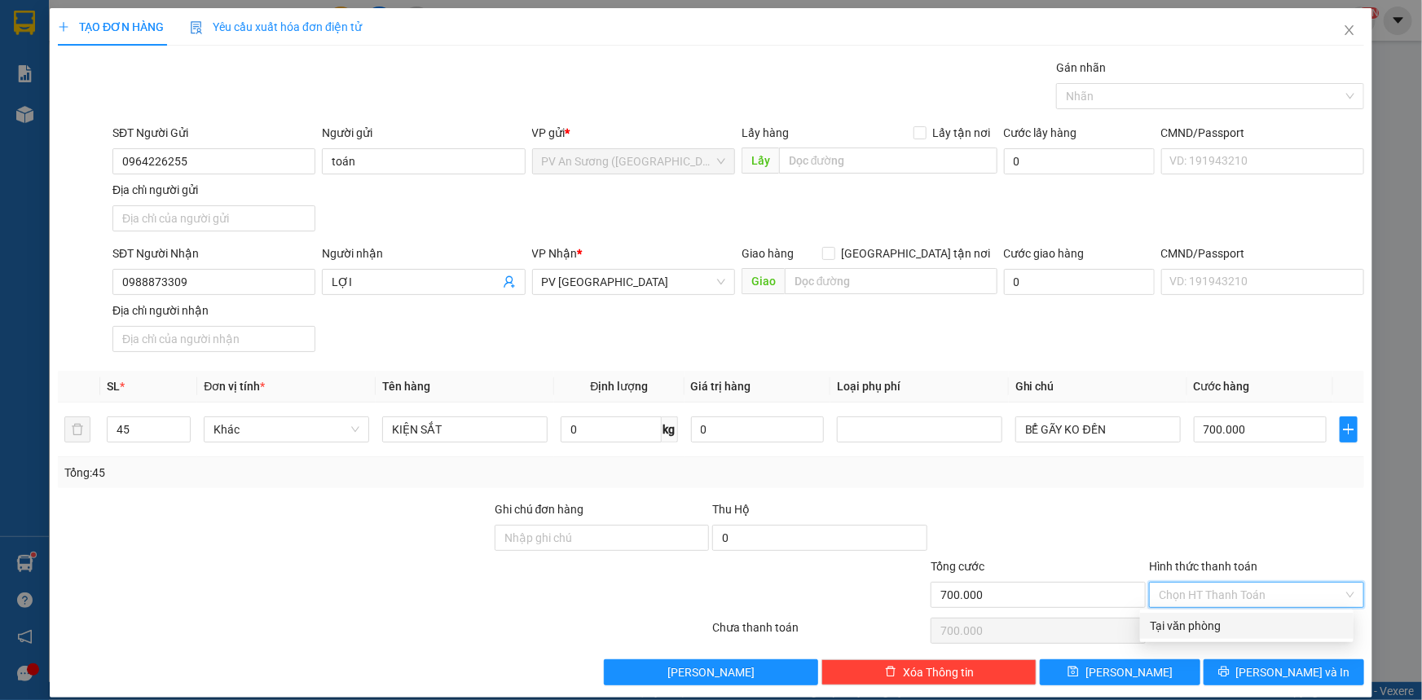
click at [1180, 622] on div "Tại văn phòng" at bounding box center [1247, 626] width 194 height 18
type input "0"
click at [1207, 618] on div "Tại văn phòng" at bounding box center [1247, 626] width 194 height 18
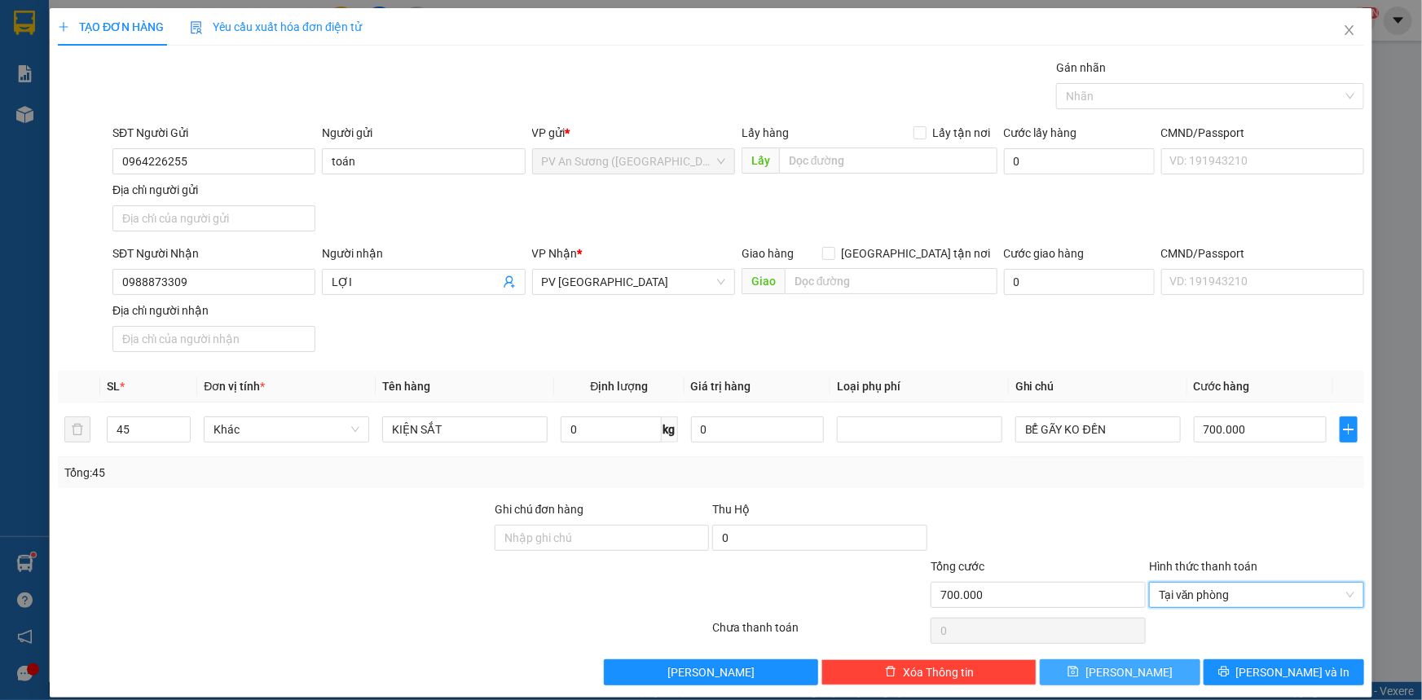
click at [1149, 677] on button "Lưu" at bounding box center [1120, 672] width 161 height 26
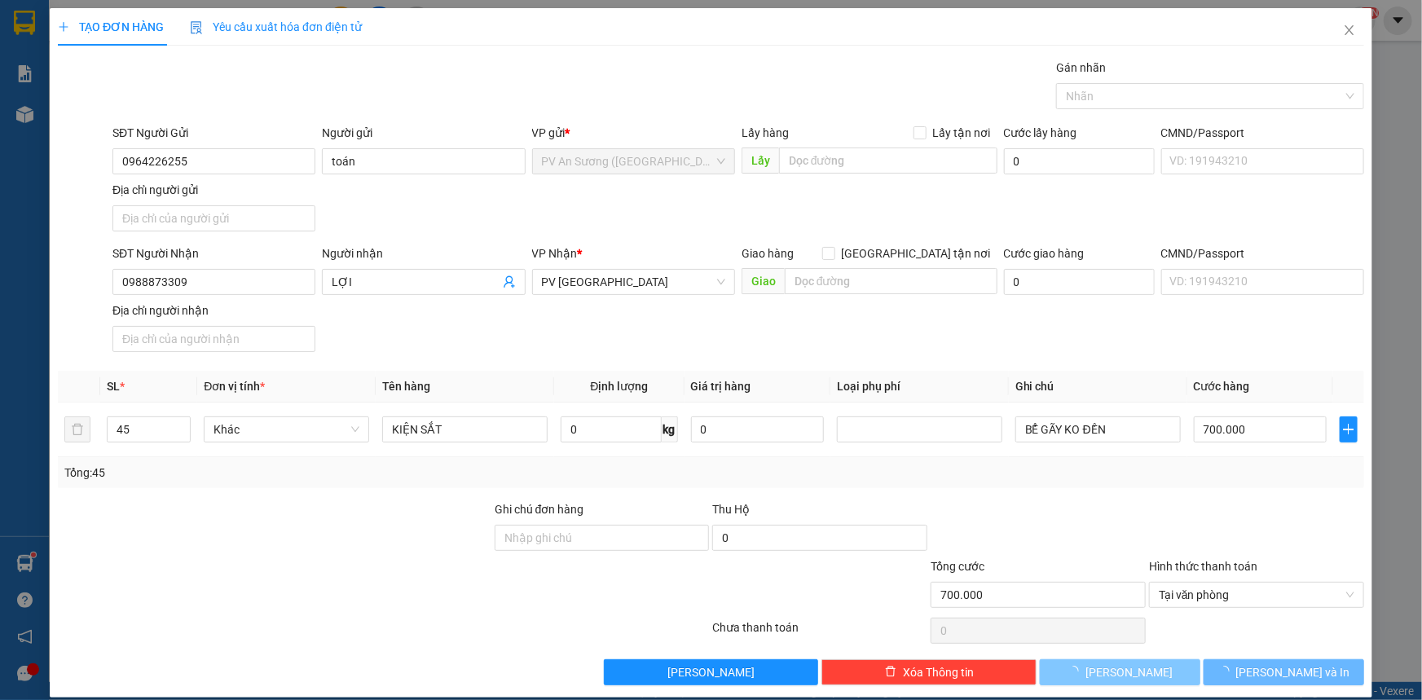
type input "0"
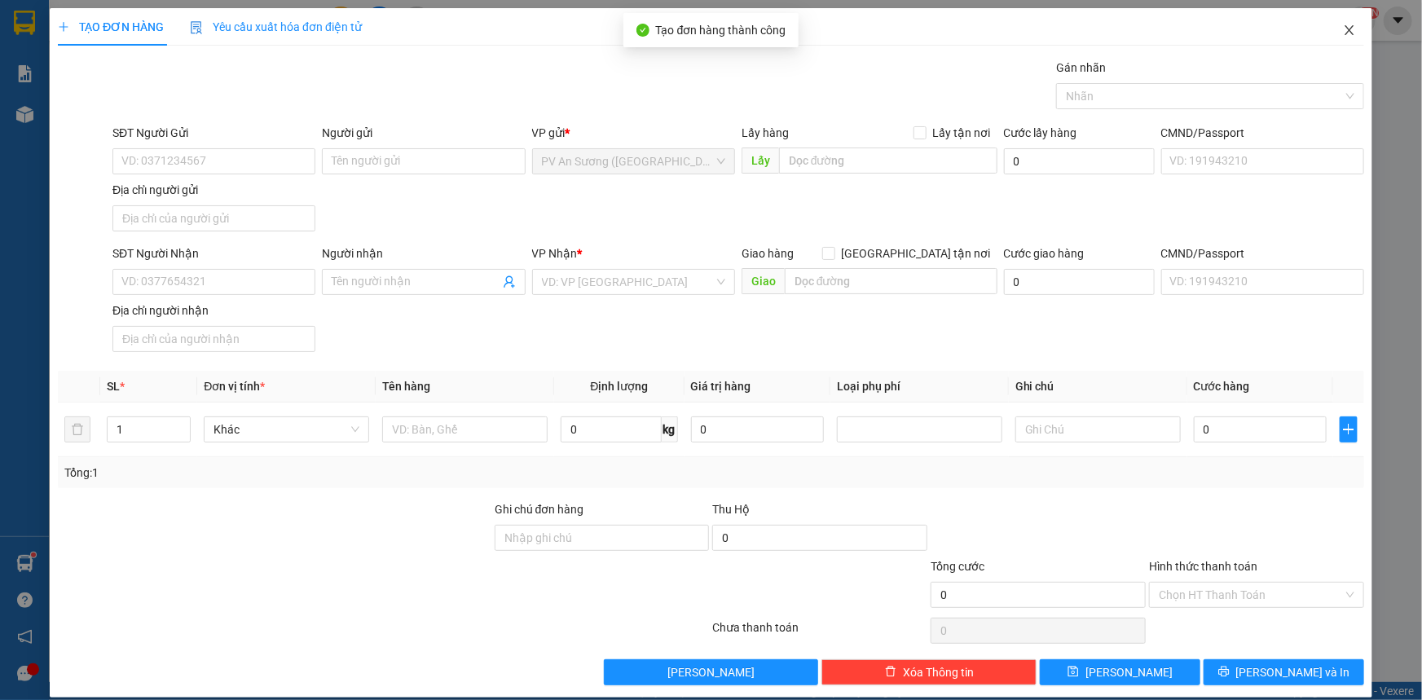
click at [1343, 33] on icon "close" at bounding box center [1349, 30] width 13 height 13
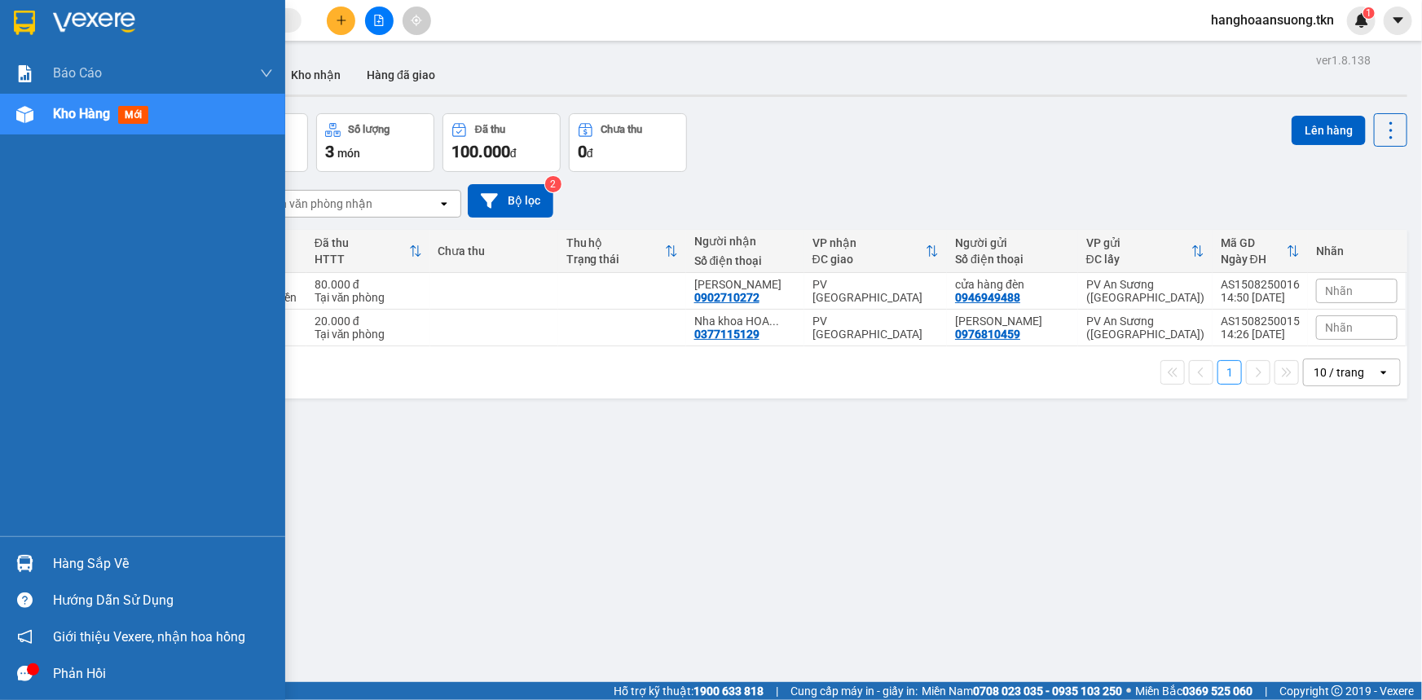
click at [33, 559] on div at bounding box center [25, 563] width 29 height 29
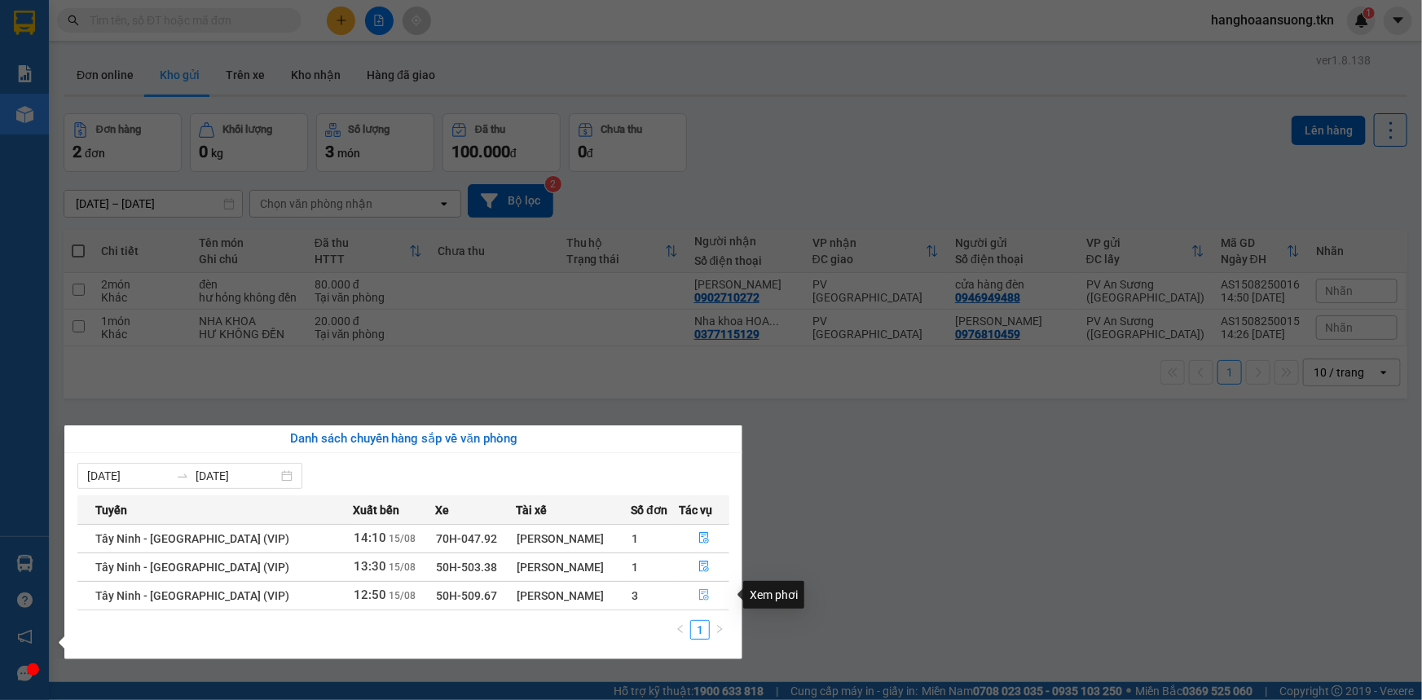
click at [702, 596] on icon "file-done" at bounding box center [704, 594] width 11 height 11
